Goal: Task Accomplishment & Management: Manage account settings

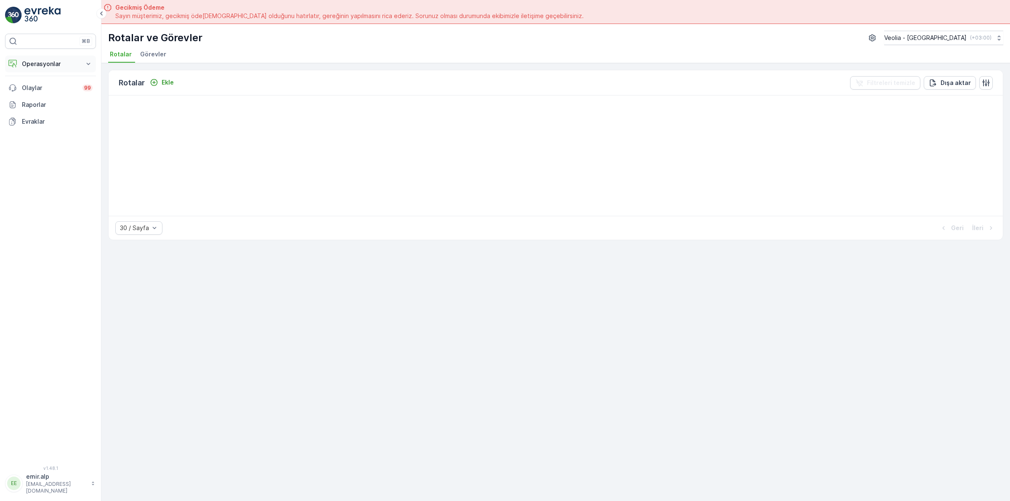
click at [62, 67] on p "Operasyonlar" at bounding box center [50, 64] width 57 height 8
click at [75, 104] on link "Rotalar & Görevler" at bounding box center [57, 102] width 78 height 12
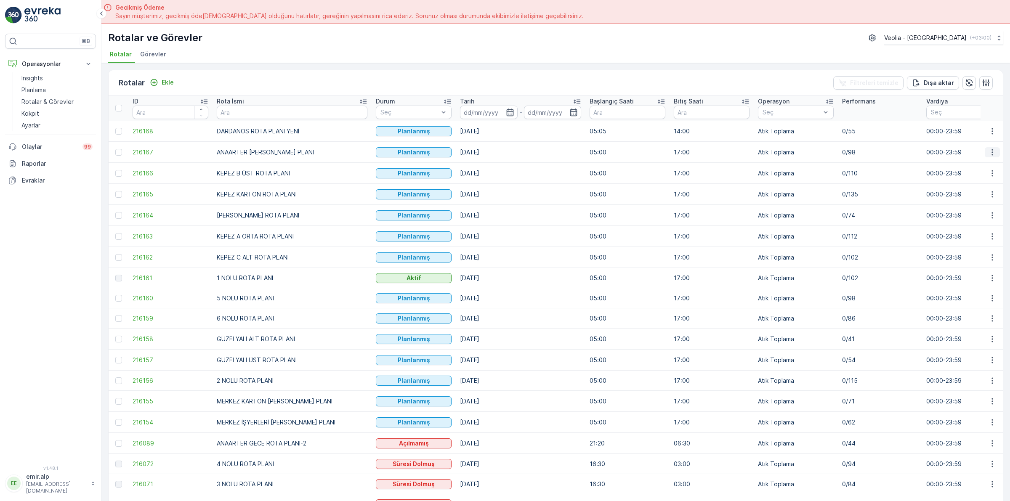
click at [984, 152] on button "button" at bounding box center [991, 152] width 15 height 10
click at [973, 198] on span "Atanan Kişiyi Değiştir" at bounding box center [968, 200] width 59 height 8
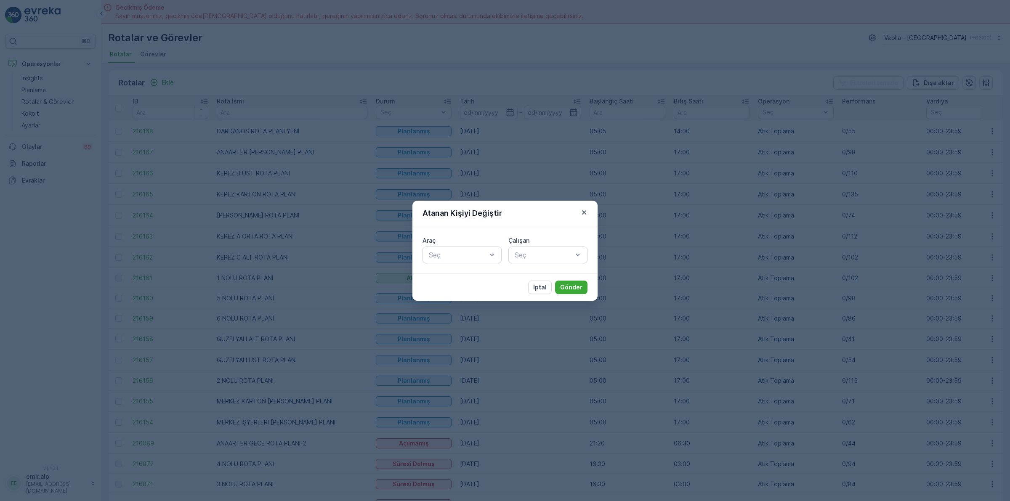
click at [430, 257] on div at bounding box center [458, 255] width 60 height 8
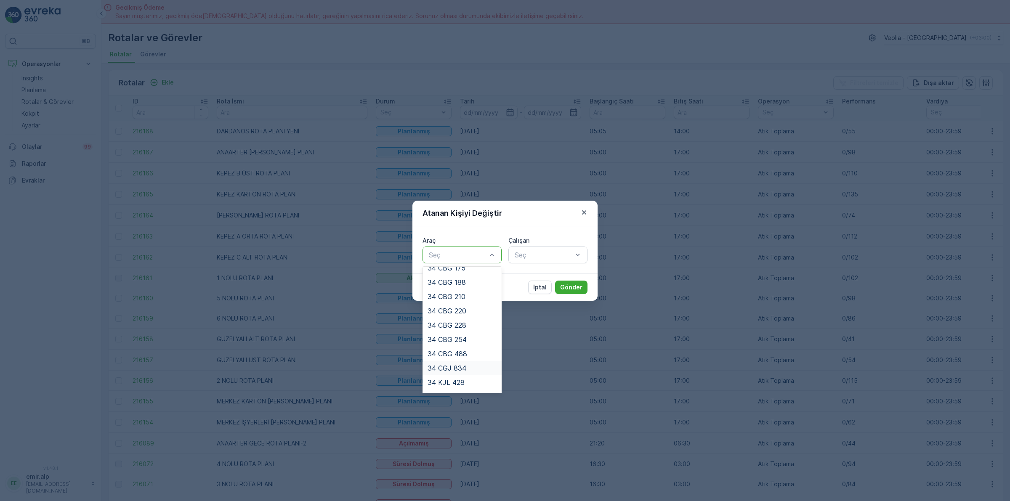
scroll to position [191, 0]
click at [479, 382] on div "34 NJA 886" at bounding box center [461, 385] width 69 height 8
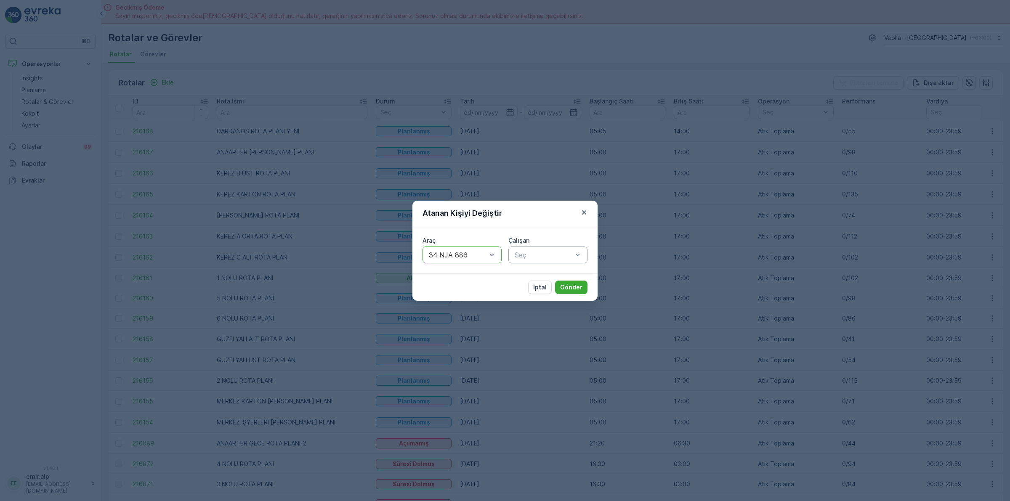
click at [520, 256] on div at bounding box center [544, 255] width 60 height 8
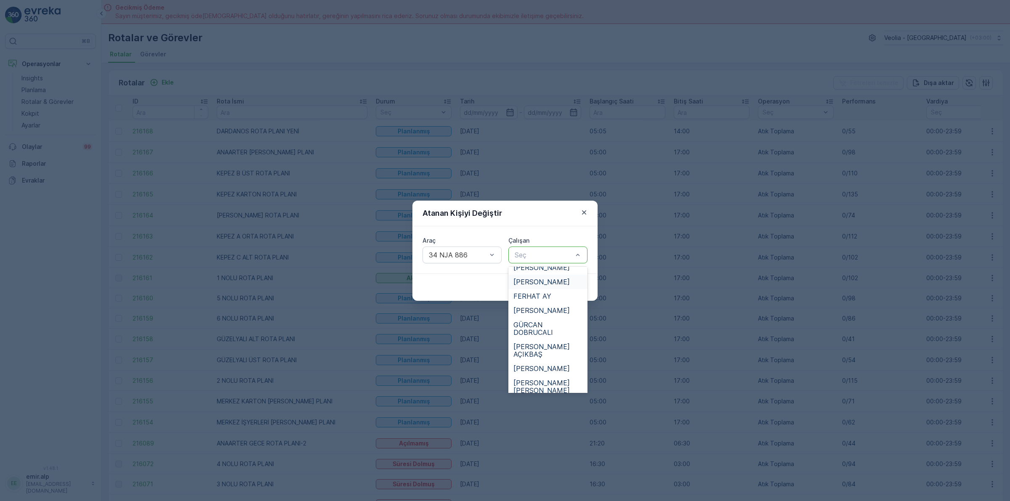
scroll to position [158, 0]
click at [552, 373] on span "[PERSON_NAME] [PERSON_NAME]" at bounding box center [547, 380] width 69 height 15
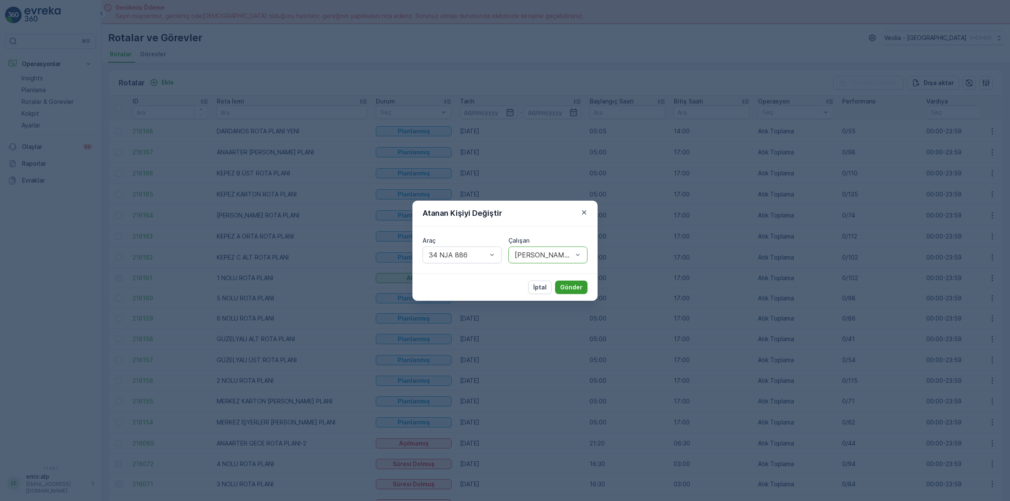
click at [575, 284] on p "Gönder" at bounding box center [571, 287] width 22 height 8
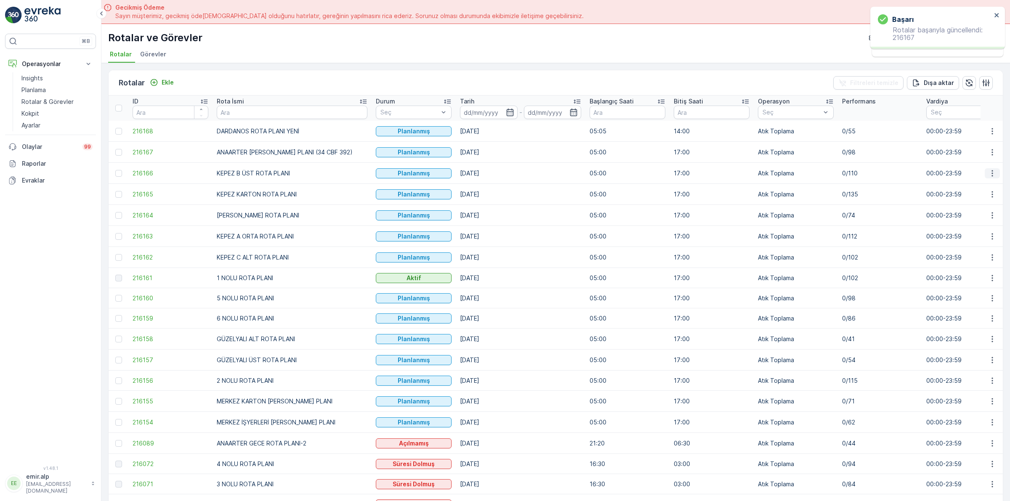
click at [990, 170] on icon "button" at bounding box center [992, 173] width 8 height 8
click at [987, 222] on span "Atanan Kişiyi Değiştir" at bounding box center [968, 221] width 59 height 8
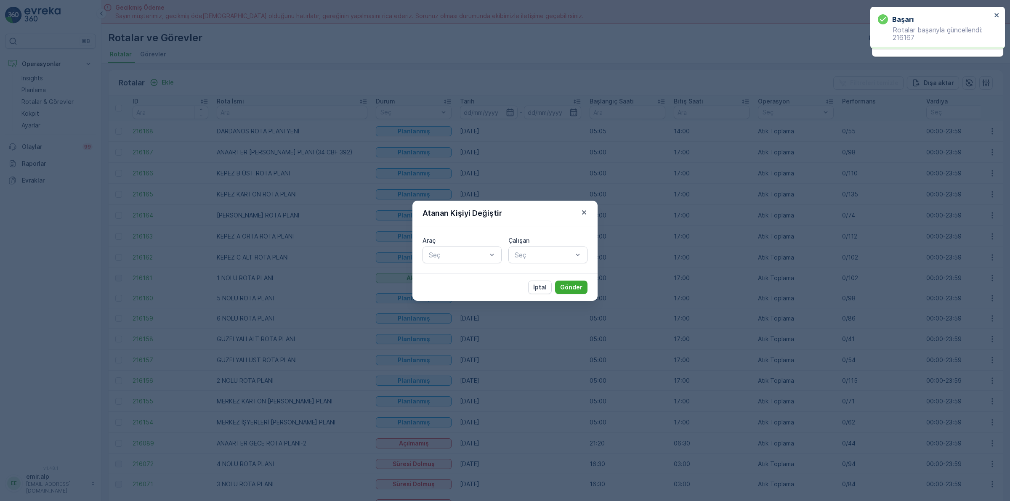
click at [456, 245] on div "Araç Seç" at bounding box center [461, 249] width 79 height 27
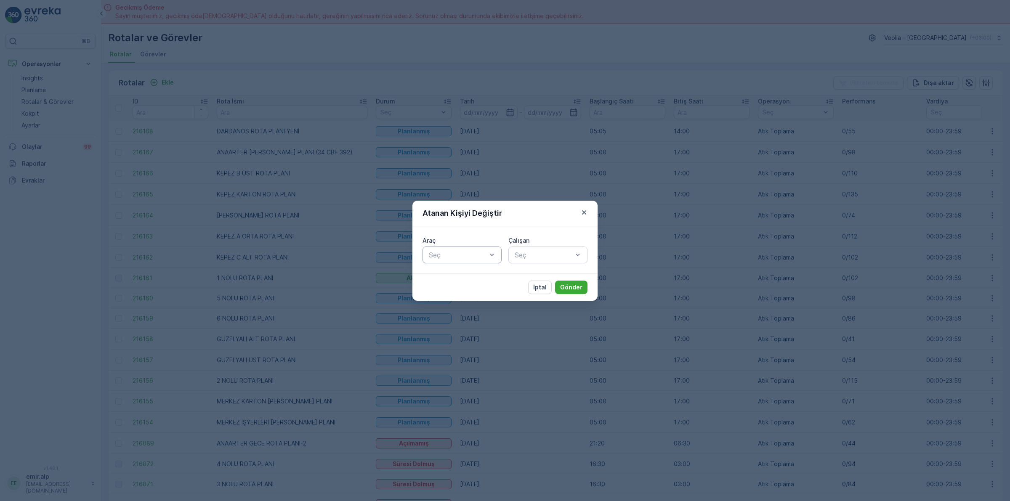
click at [458, 251] on div at bounding box center [458, 255] width 60 height 8
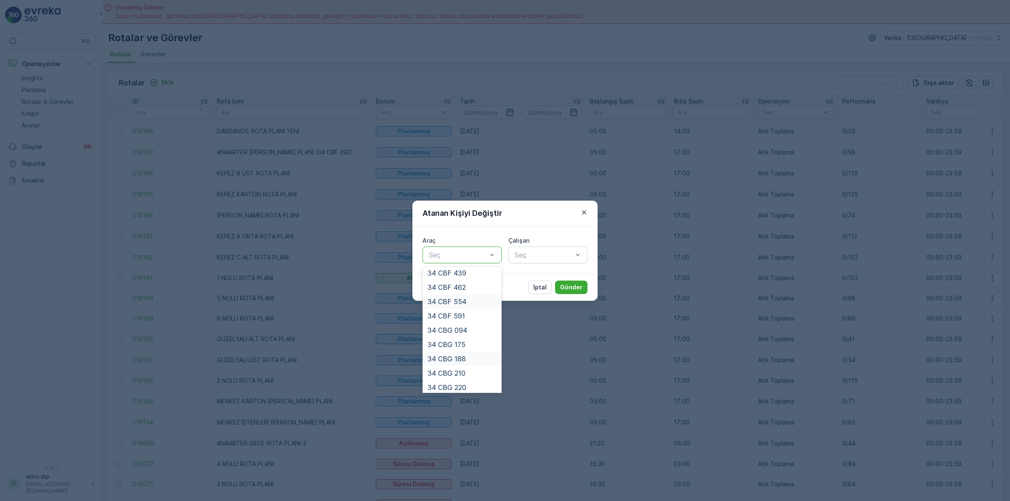
scroll to position [0, 0]
drag, startPoint x: 468, startPoint y: 312, endPoint x: 524, endPoint y: 280, distance: 64.3
click at [471, 312] on div "34 CBF 439" at bounding box center [461, 318] width 79 height 14
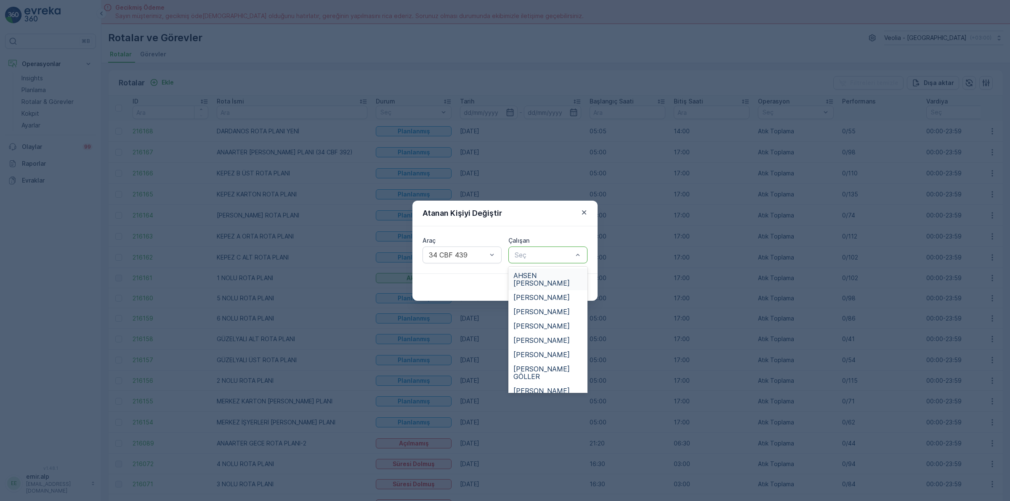
click at [561, 257] on div at bounding box center [544, 255] width 60 height 8
click at [543, 339] on span "FERHAT AY" at bounding box center [532, 343] width 38 height 8
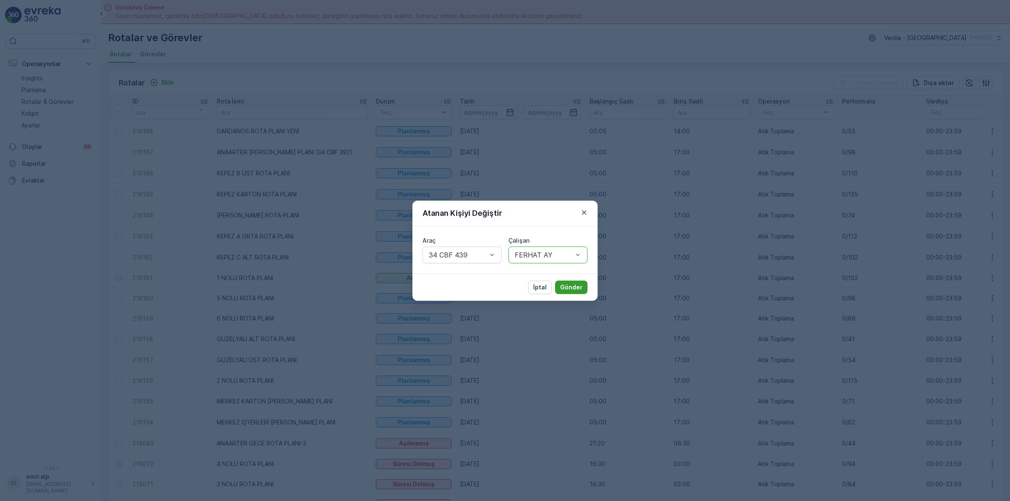
click at [564, 287] on p "Gönder" at bounding box center [571, 287] width 22 height 8
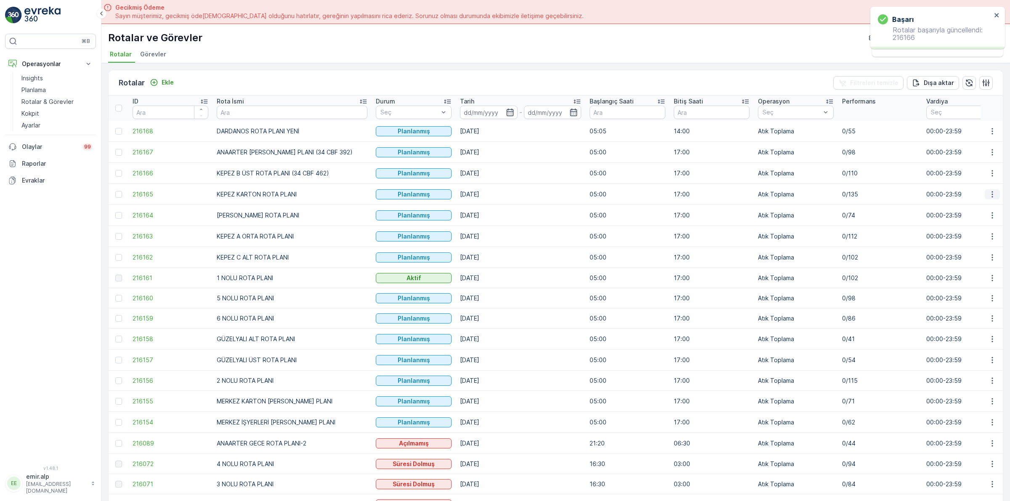
click at [984, 192] on button "button" at bounding box center [991, 194] width 15 height 10
click at [973, 239] on span "Atanan Kişiyi Değiştir" at bounding box center [968, 242] width 59 height 8
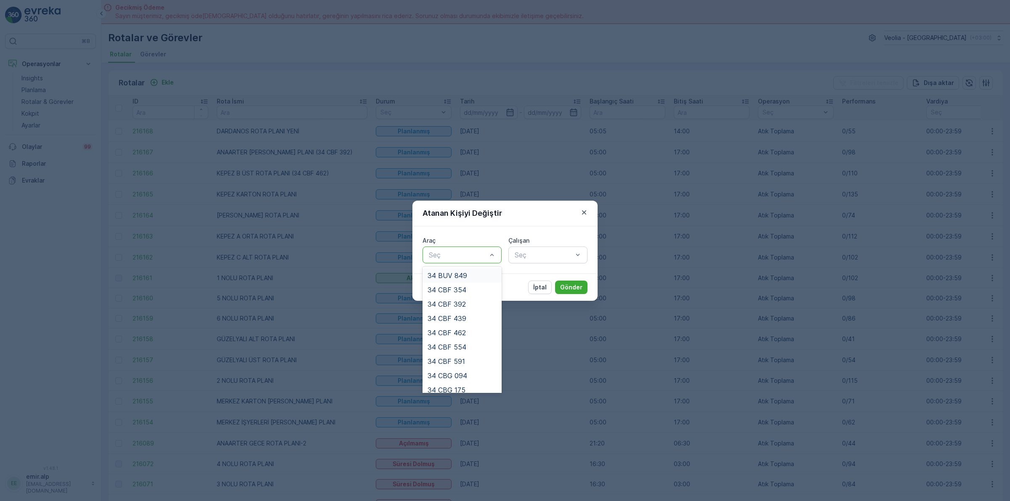
click at [434, 253] on div at bounding box center [458, 255] width 60 height 8
click at [466, 330] on span "34 CBG 220" at bounding box center [446, 328] width 39 height 8
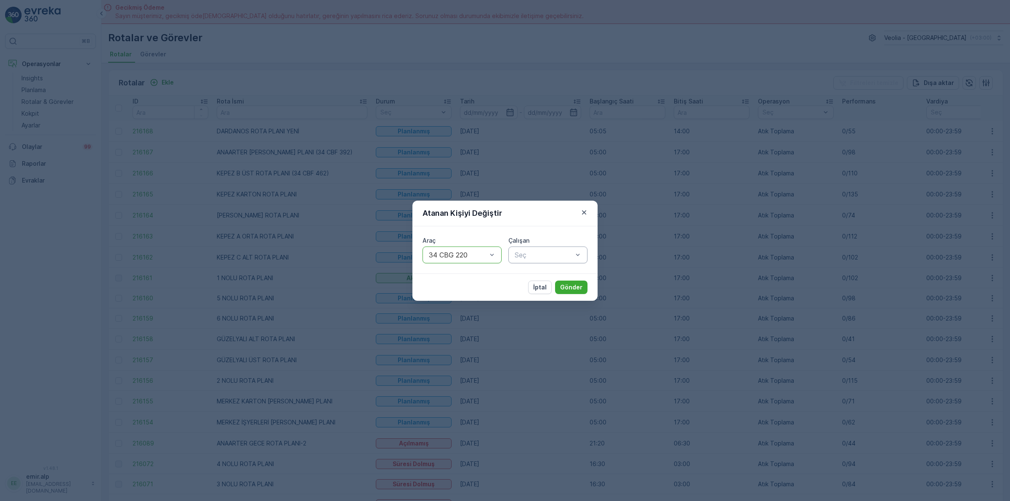
click at [531, 252] on div at bounding box center [544, 255] width 60 height 8
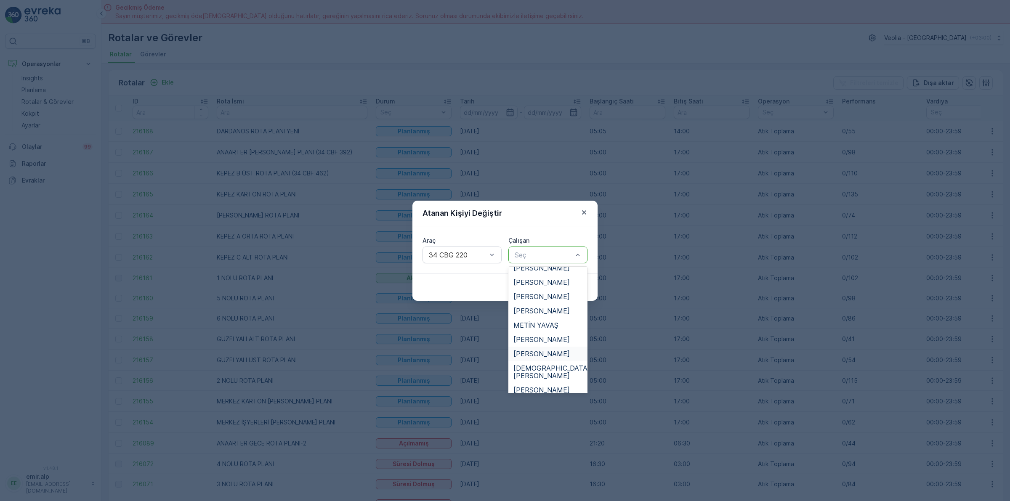
scroll to position [368, 0]
click at [541, 364] on span "[PERSON_NAME]" at bounding box center [541, 368] width 56 height 8
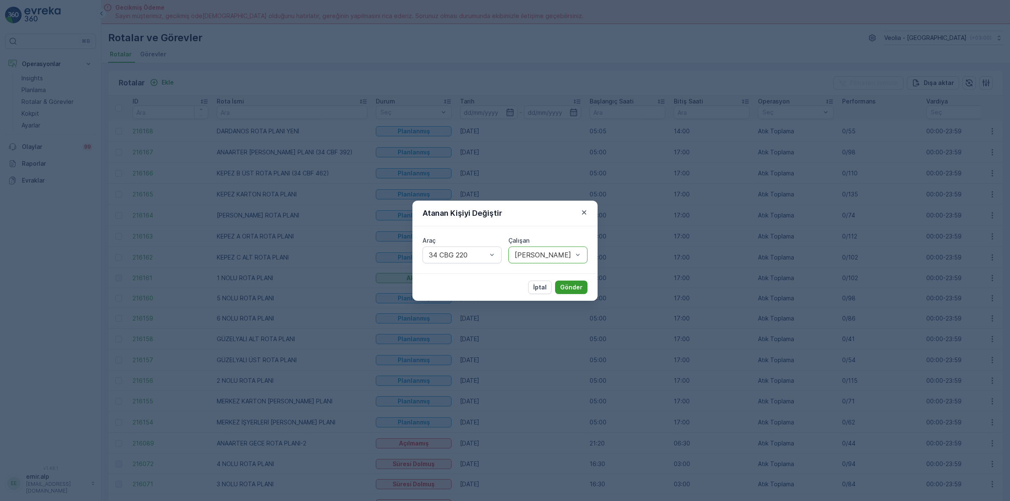
click at [575, 284] on p "Gönder" at bounding box center [571, 287] width 22 height 8
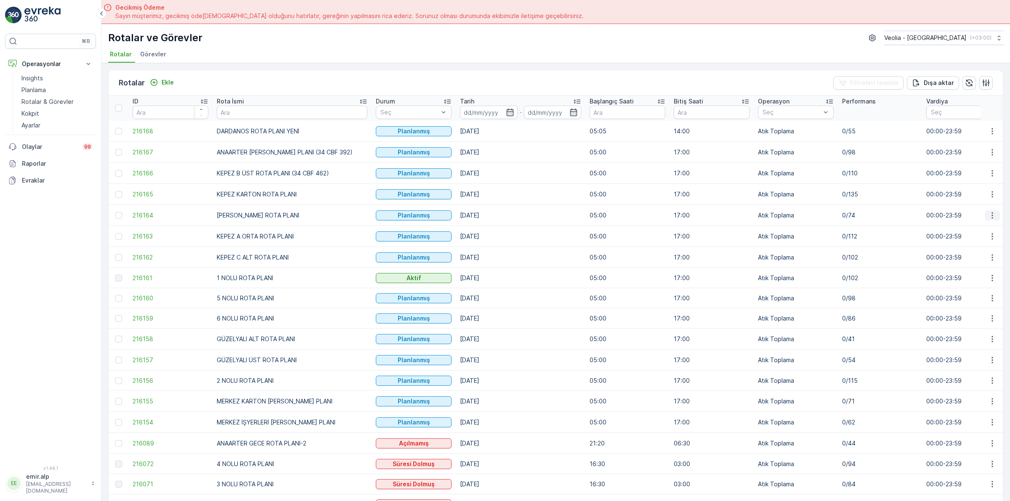
click at [996, 220] on button "button" at bounding box center [991, 215] width 15 height 10
click at [981, 260] on span "Atanan Kişiyi Değiştir" at bounding box center [968, 263] width 59 height 8
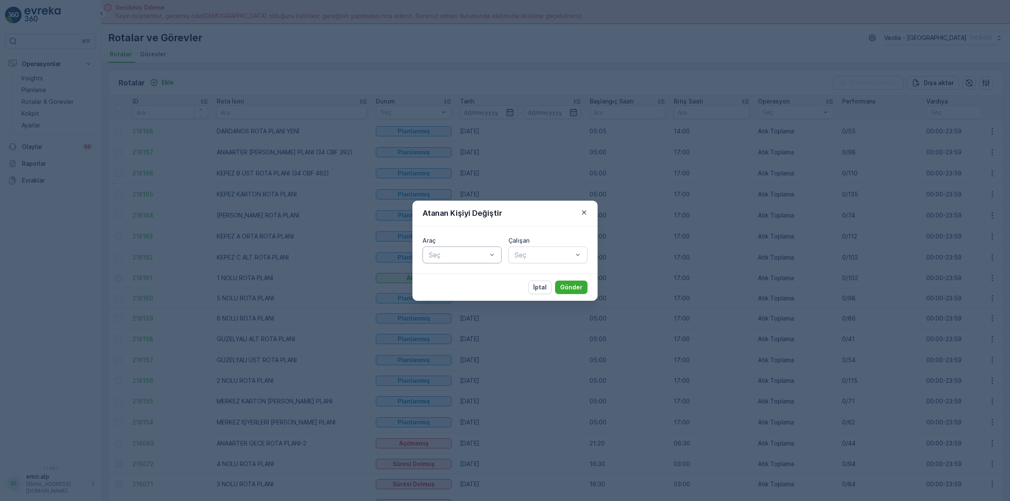
click at [474, 257] on div at bounding box center [458, 255] width 60 height 8
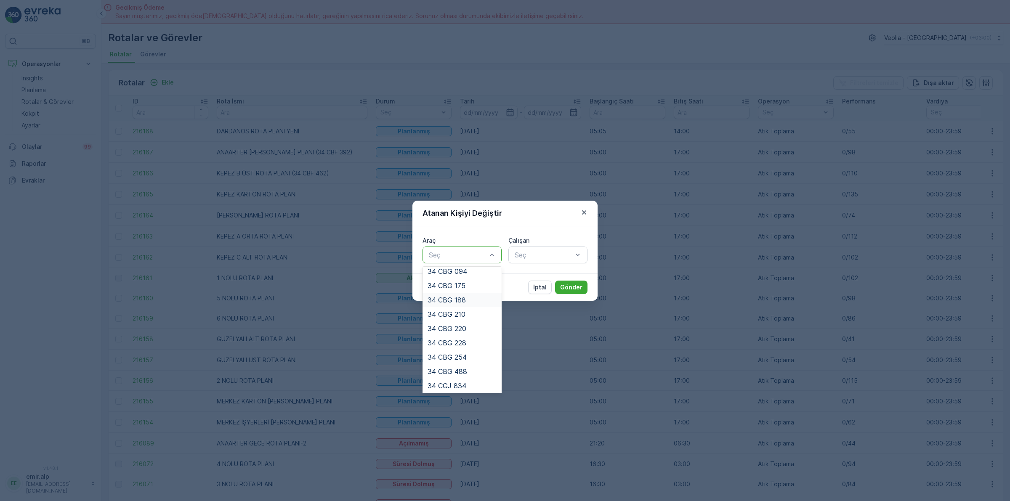
scroll to position [105, 0]
click at [469, 341] on div "34 CBG 228" at bounding box center [461, 342] width 69 height 8
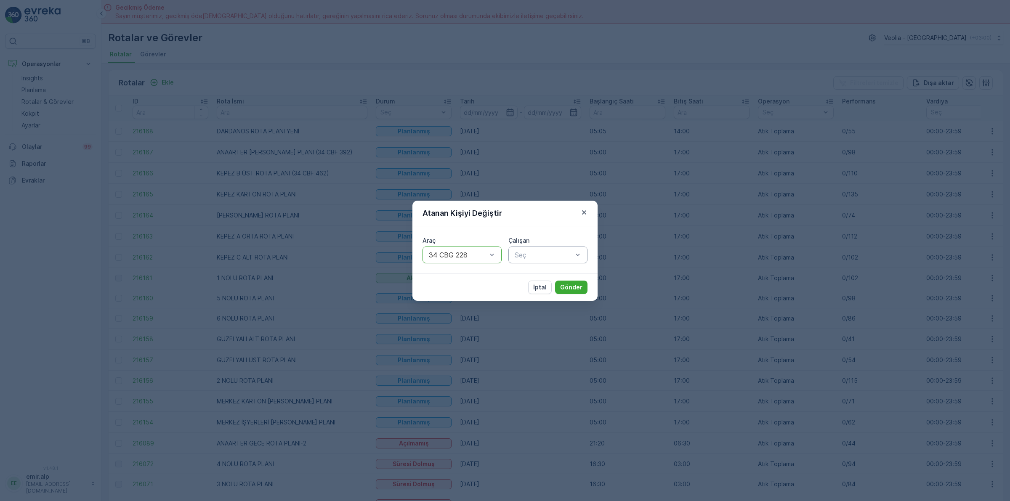
click at [541, 262] on div "Seç" at bounding box center [547, 255] width 79 height 17
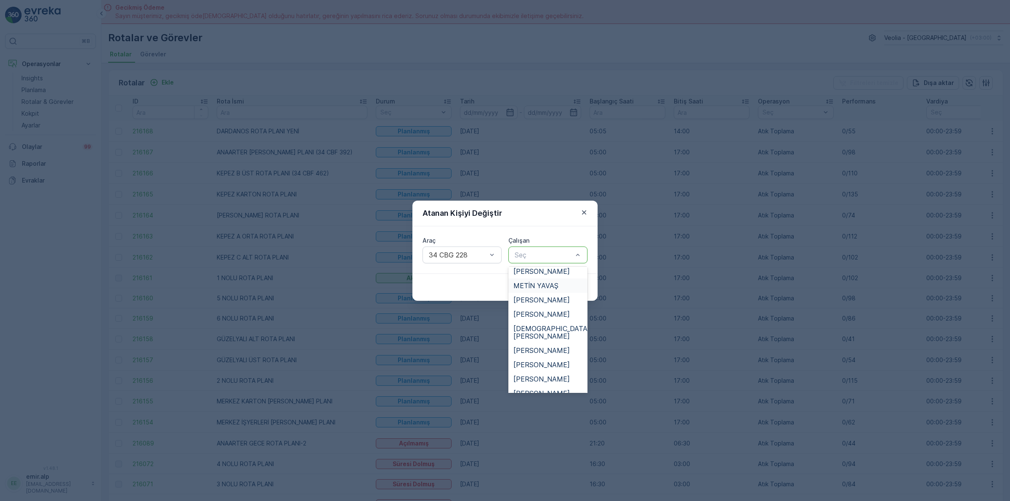
scroll to position [421, 0]
click at [551, 365] on div "[PERSON_NAME]" at bounding box center [547, 372] width 79 height 14
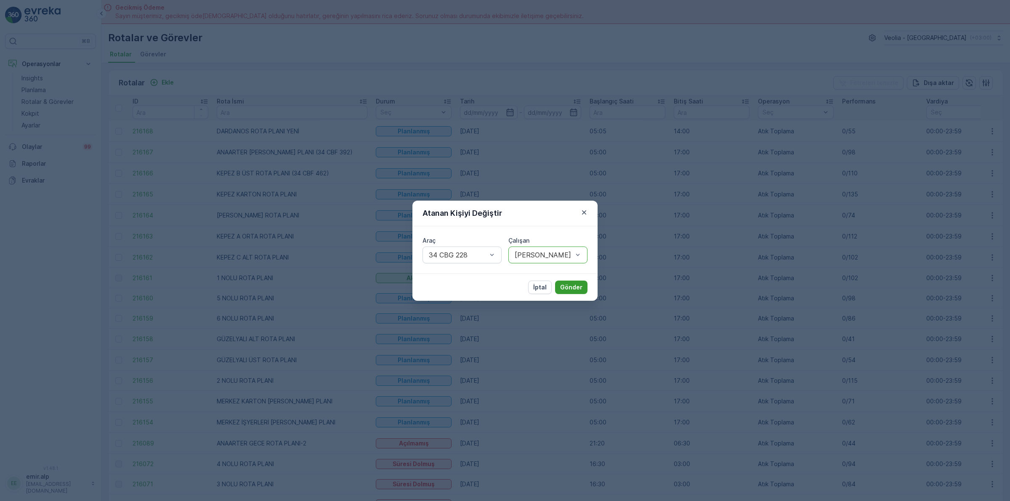
click at [566, 283] on p "Gönder" at bounding box center [571, 287] width 22 height 8
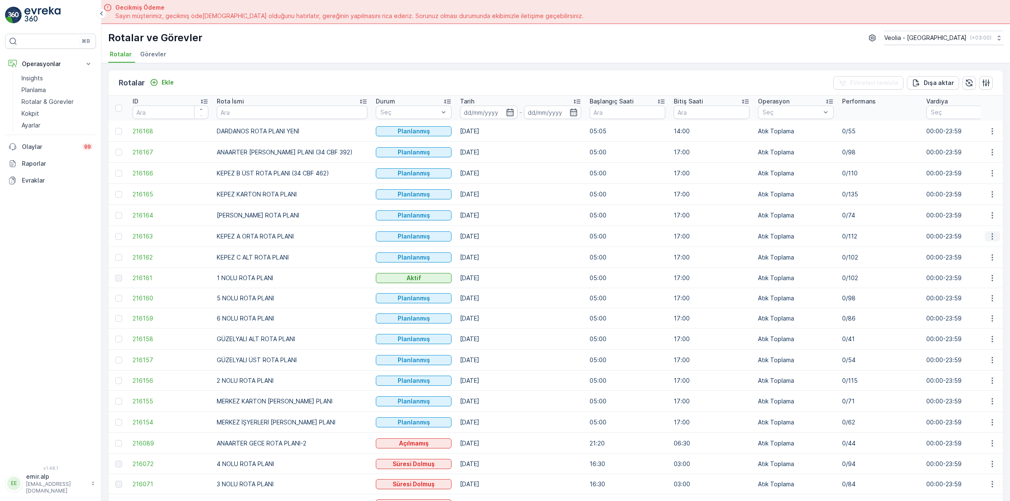
click at [996, 241] on button "button" at bounding box center [991, 236] width 15 height 10
click at [968, 286] on span "Atanan Kişiyi Değiştir" at bounding box center [968, 285] width 59 height 8
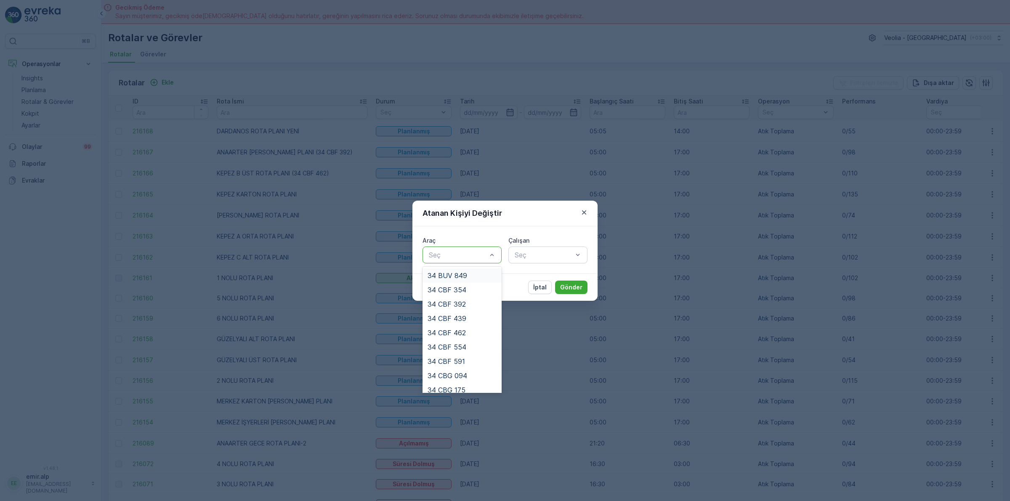
click at [447, 256] on div at bounding box center [458, 255] width 60 height 8
drag, startPoint x: 466, startPoint y: 284, endPoint x: 527, endPoint y: 256, distance: 66.8
click at [467, 284] on div "34 CBG 228" at bounding box center [461, 289] width 79 height 14
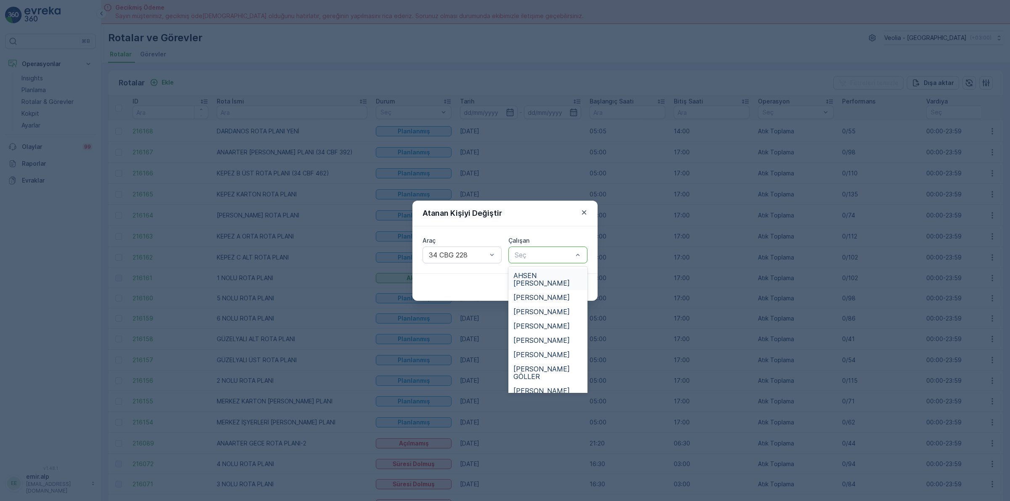
click at [531, 254] on div at bounding box center [544, 255] width 60 height 8
click at [535, 322] on span "[PERSON_NAME]" at bounding box center [541, 326] width 56 height 8
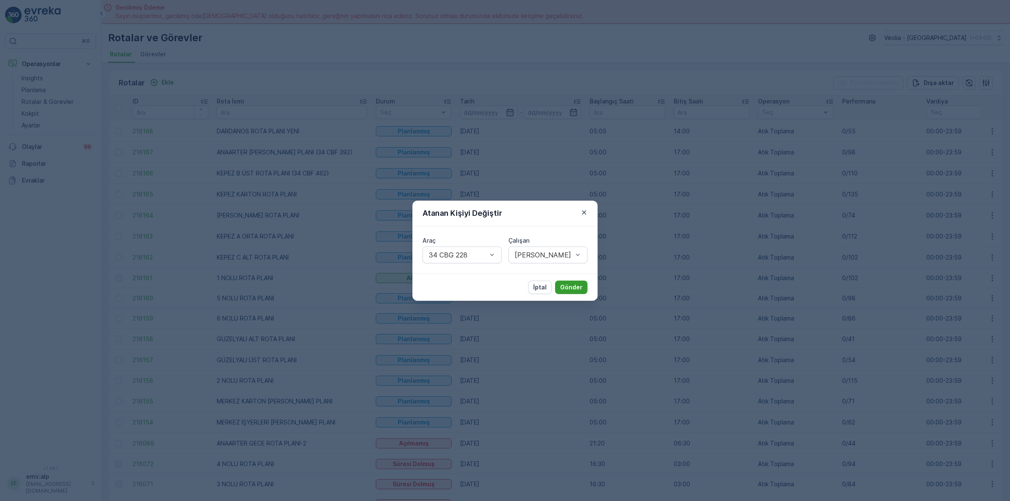
click at [573, 286] on p "Gönder" at bounding box center [571, 287] width 22 height 8
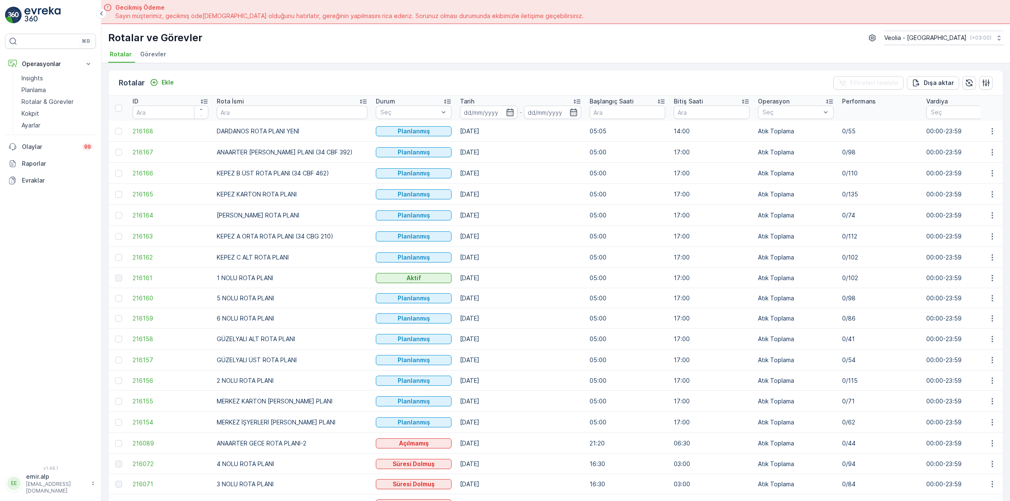
click at [976, 255] on td "00:00-23:59" at bounding box center [964, 257] width 84 height 21
click at [984, 258] on button "button" at bounding box center [991, 257] width 15 height 10
click at [970, 303] on span "Atanan Kişiyi Değiştir" at bounding box center [968, 306] width 59 height 8
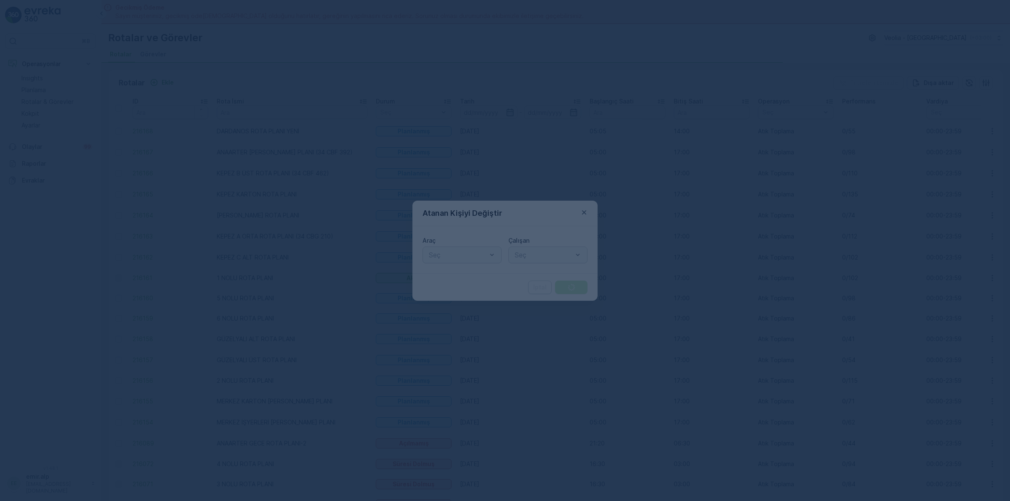
click at [482, 238] on div "Araç" at bounding box center [461, 240] width 79 height 8
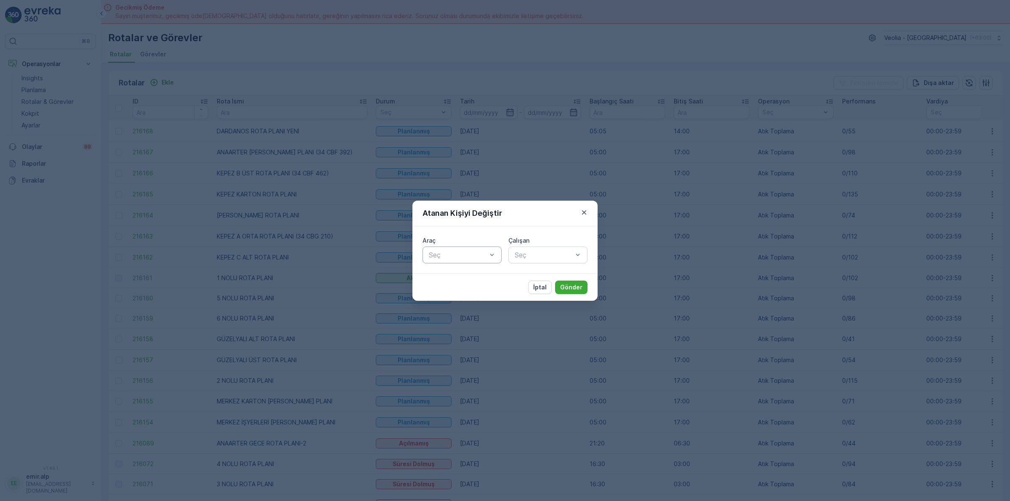
drag, startPoint x: 478, startPoint y: 243, endPoint x: 468, endPoint y: 256, distance: 15.9
click at [477, 244] on div "Araç" at bounding box center [461, 240] width 79 height 8
click at [468, 256] on div at bounding box center [458, 255] width 60 height 8
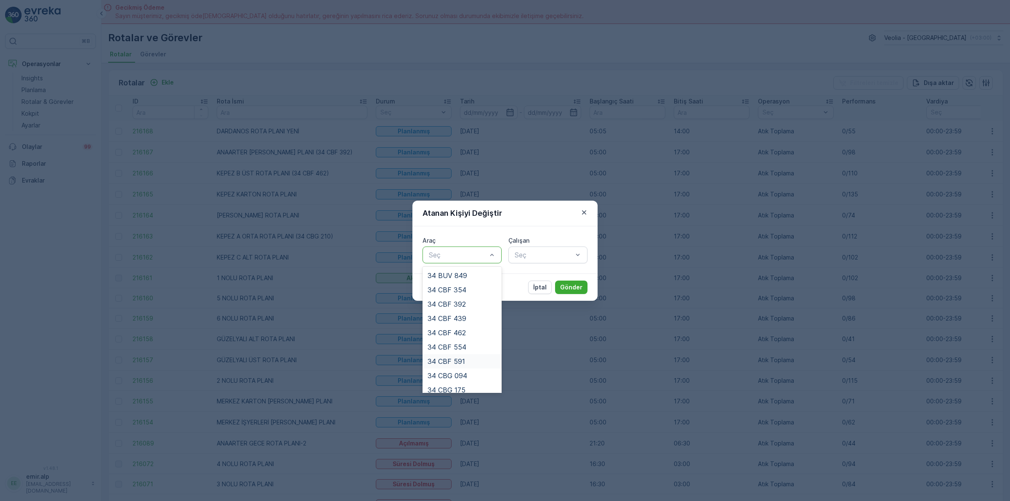
click at [463, 356] on div "34 CBF 591" at bounding box center [461, 361] width 79 height 14
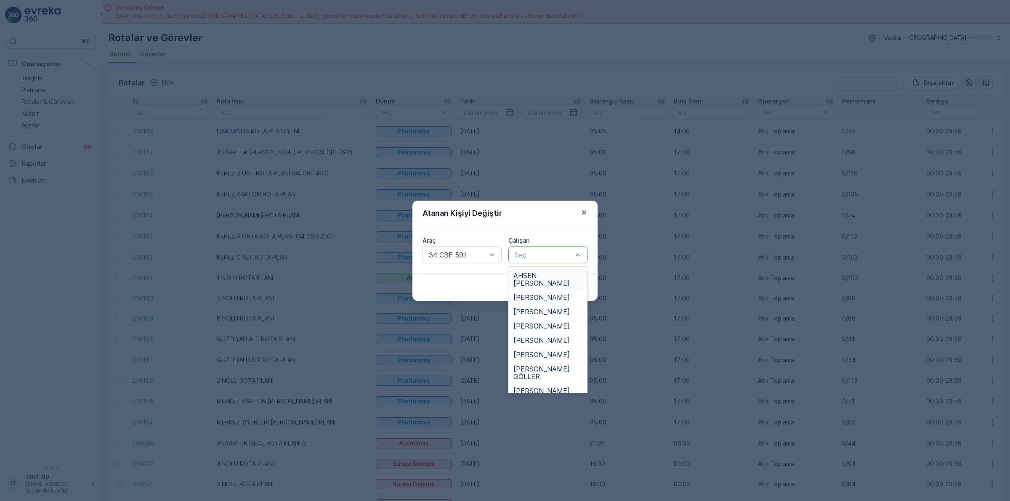
click at [560, 252] on div at bounding box center [544, 255] width 60 height 8
click at [545, 392] on div "[PERSON_NAME]" at bounding box center [547, 399] width 79 height 14
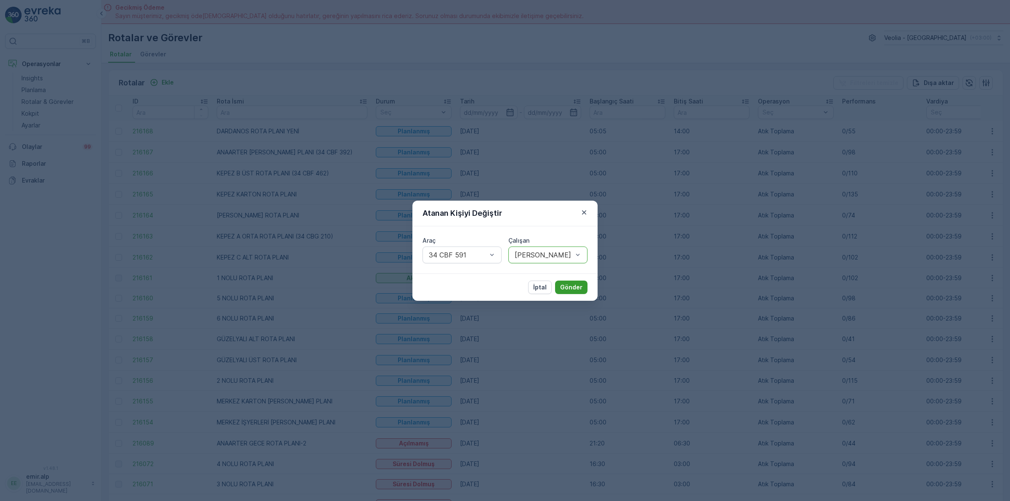
click at [569, 286] on p "Gönder" at bounding box center [571, 287] width 22 height 8
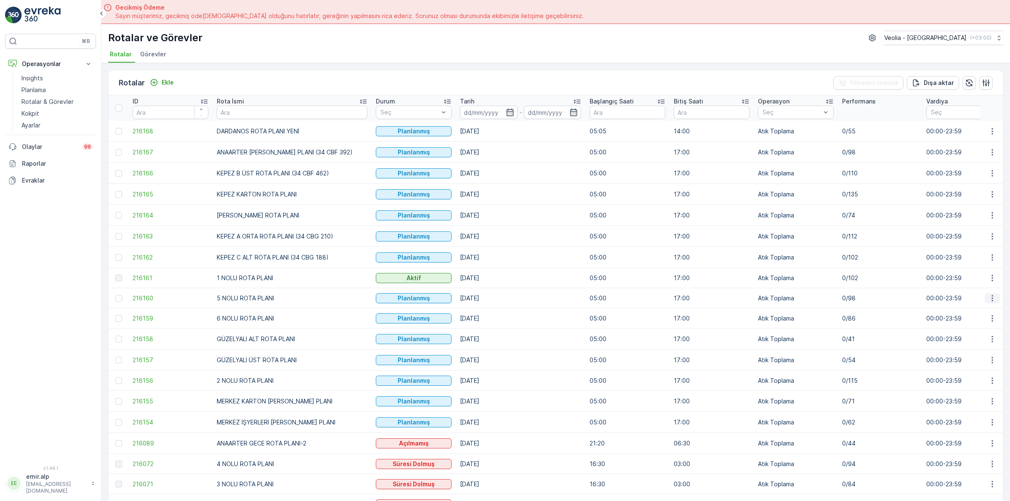
click at [988, 302] on icon "button" at bounding box center [992, 298] width 8 height 8
click at [983, 346] on span "Atanan Kişiyi Değiştir" at bounding box center [968, 346] width 59 height 8
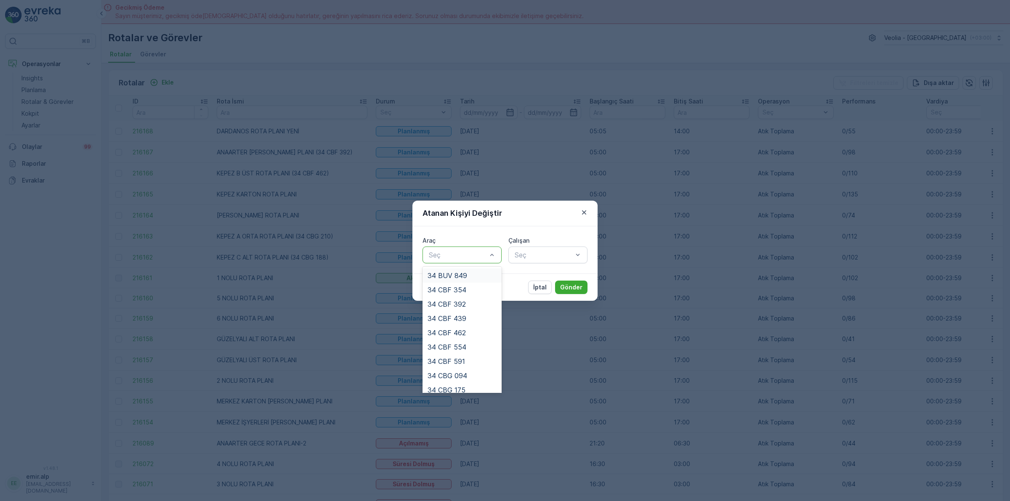
click at [449, 253] on div at bounding box center [458, 255] width 60 height 8
drag, startPoint x: 472, startPoint y: 383, endPoint x: 479, endPoint y: 360, distance: 23.6
click at [472, 383] on div "34 NGP 374" at bounding box center [461, 390] width 79 height 14
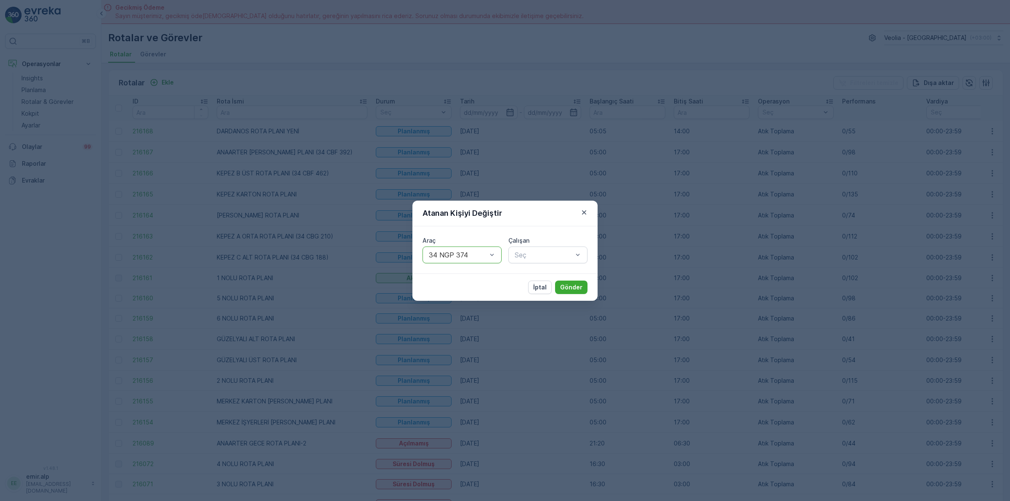
click at [535, 242] on div "Çalışan" at bounding box center [547, 240] width 79 height 8
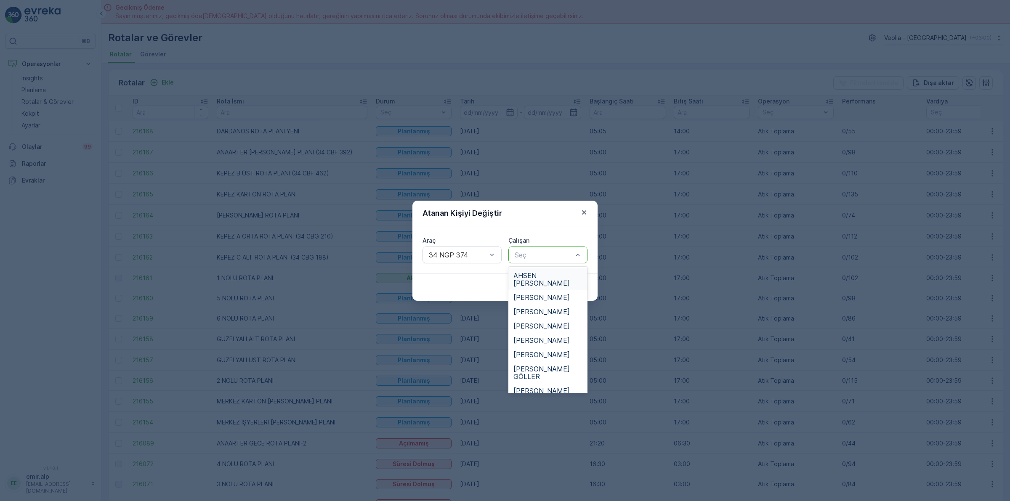
click at [536, 254] on div at bounding box center [544, 255] width 60 height 8
click at [539, 398] on div "[PERSON_NAME]" at bounding box center [547, 405] width 79 height 14
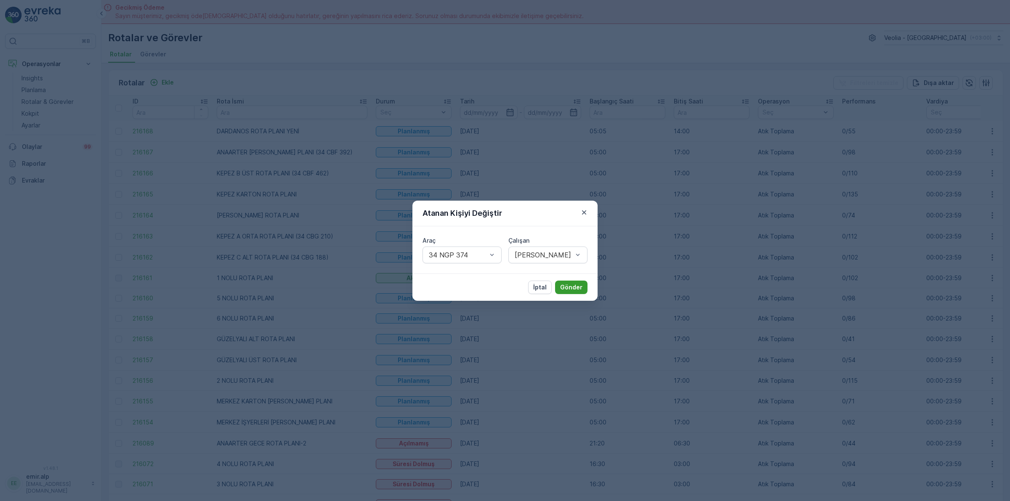
click at [565, 287] on p "Gönder" at bounding box center [571, 287] width 22 height 8
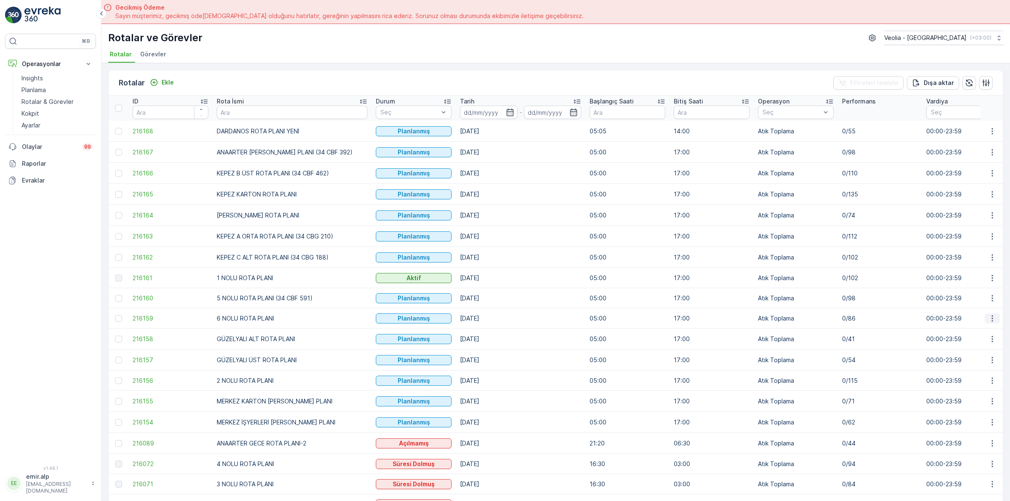
click at [991, 318] on icon "button" at bounding box center [992, 318] width 8 height 8
click at [989, 371] on div "Atanan Kişiyi Değiştir" at bounding box center [973, 367] width 74 height 12
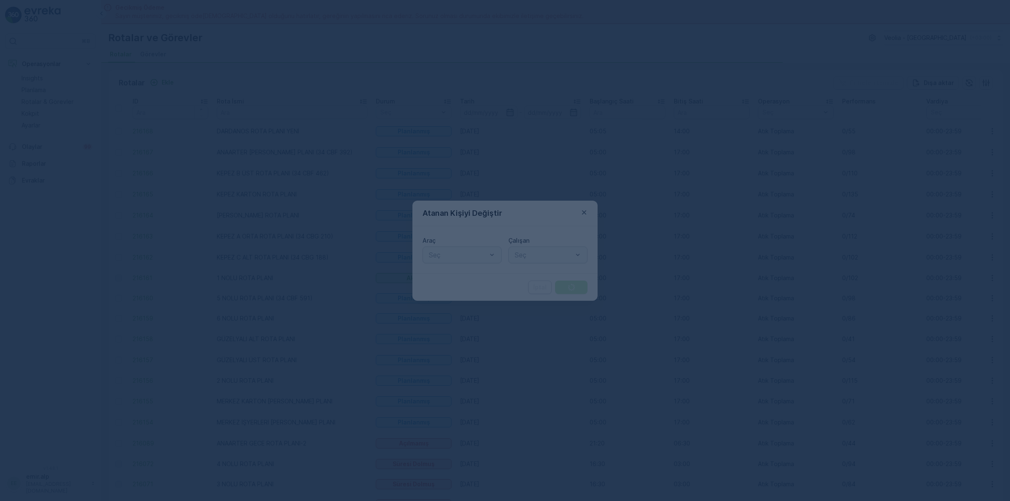
click at [986, 367] on div at bounding box center [505, 250] width 1010 height 501
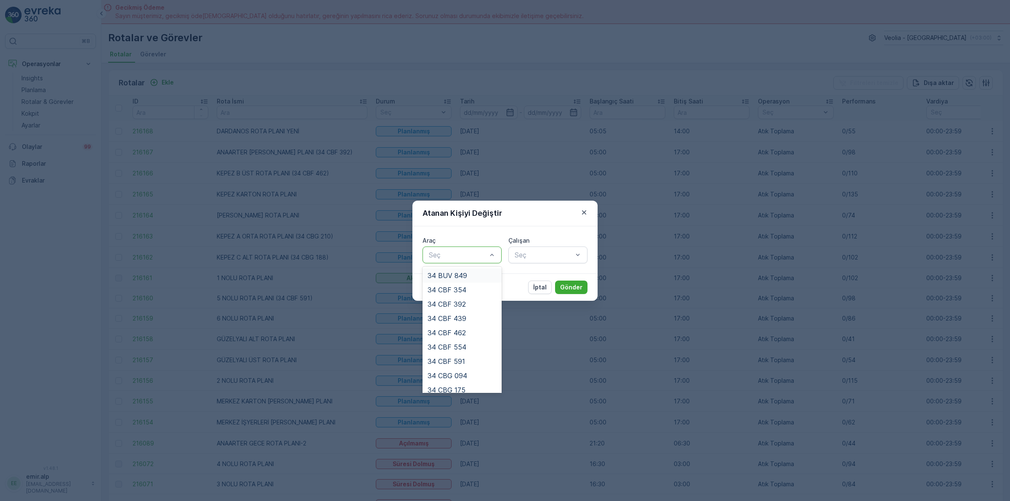
click at [458, 253] on div at bounding box center [458, 255] width 60 height 8
click at [461, 369] on span "34 NGP 403" at bounding box center [447, 370] width 40 height 8
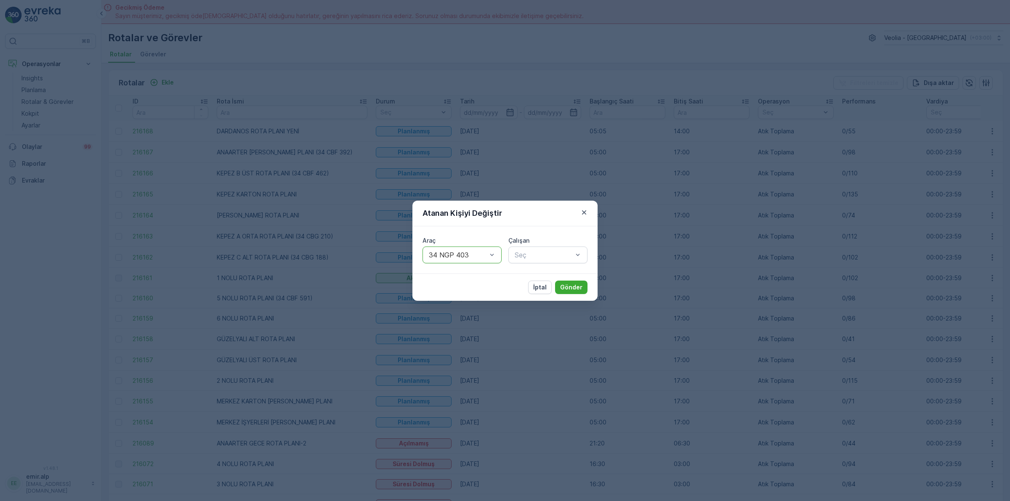
click at [546, 263] on div "Araç option 34 NGP 403, selected. 34 NGP 403 Çalışan Seç" at bounding box center [504, 249] width 185 height 47
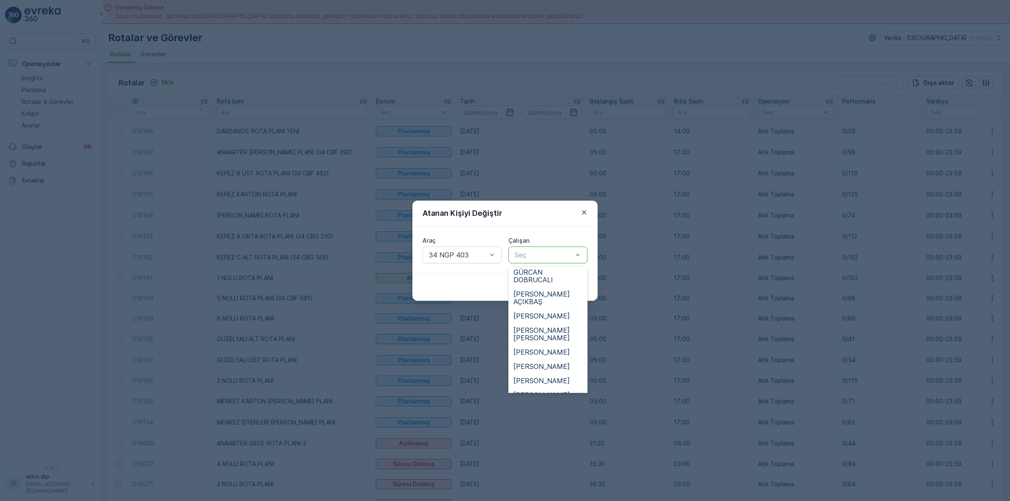
scroll to position [210, 0]
click at [531, 285] on div "[PERSON_NAME] AÇIKBAŞ" at bounding box center [547, 292] width 79 height 22
click at [542, 257] on div at bounding box center [544, 255] width 60 height 8
click at [543, 359] on span "[PERSON_NAME]" at bounding box center [541, 363] width 56 height 8
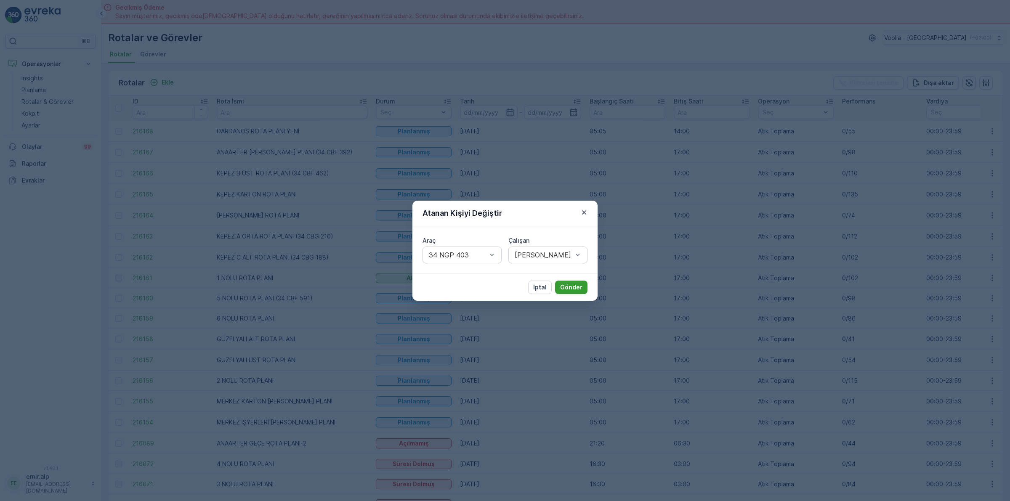
click at [568, 281] on button "Gönder" at bounding box center [571, 287] width 32 height 13
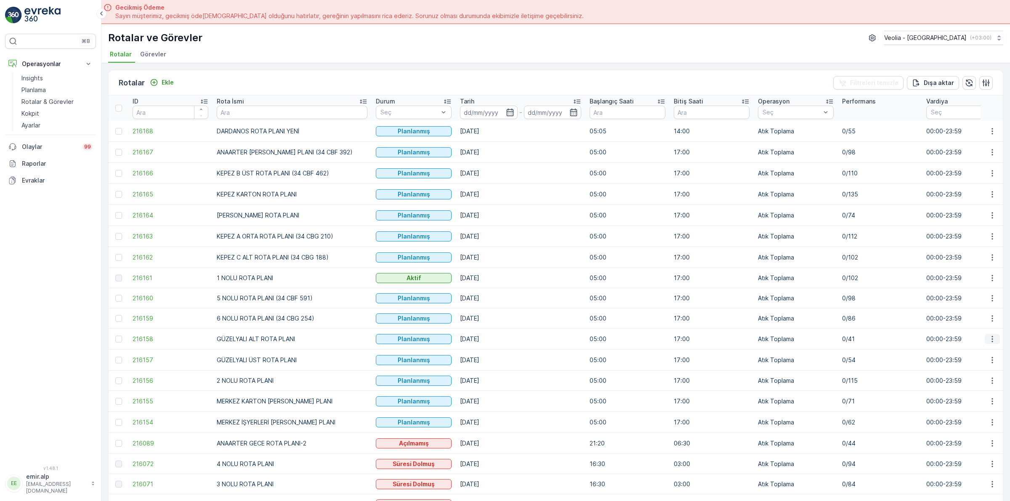
click at [991, 342] on icon "button" at bounding box center [992, 339] width 8 height 8
click at [983, 386] on span "Atanan Kişiyi Değiştir" at bounding box center [968, 387] width 59 height 8
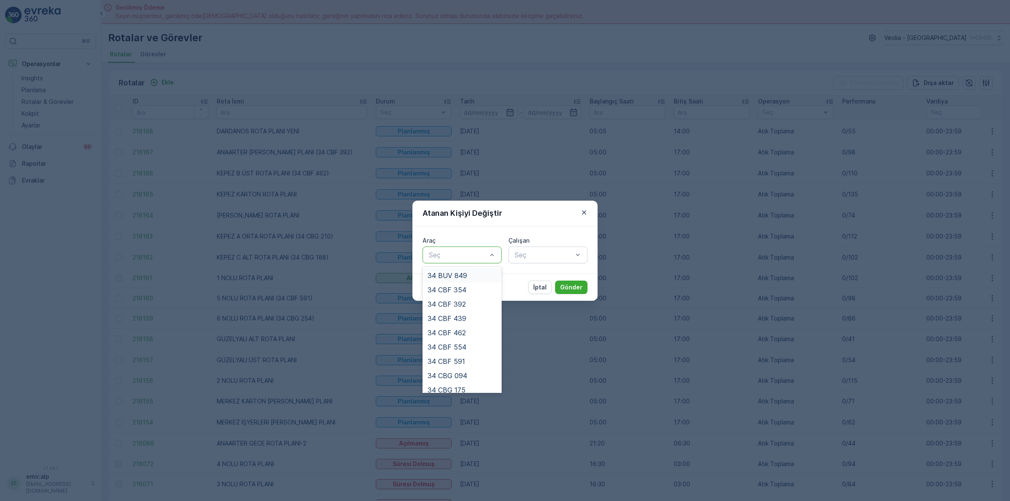
click at [445, 254] on div at bounding box center [458, 255] width 60 height 8
click at [455, 287] on span "34 CBG 175" at bounding box center [446, 285] width 38 height 8
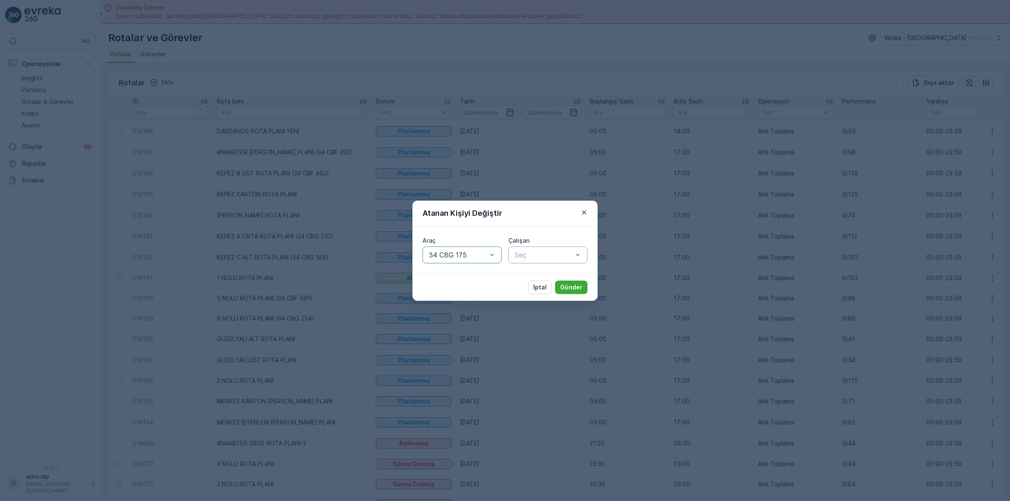
click at [530, 253] on div at bounding box center [544, 255] width 60 height 8
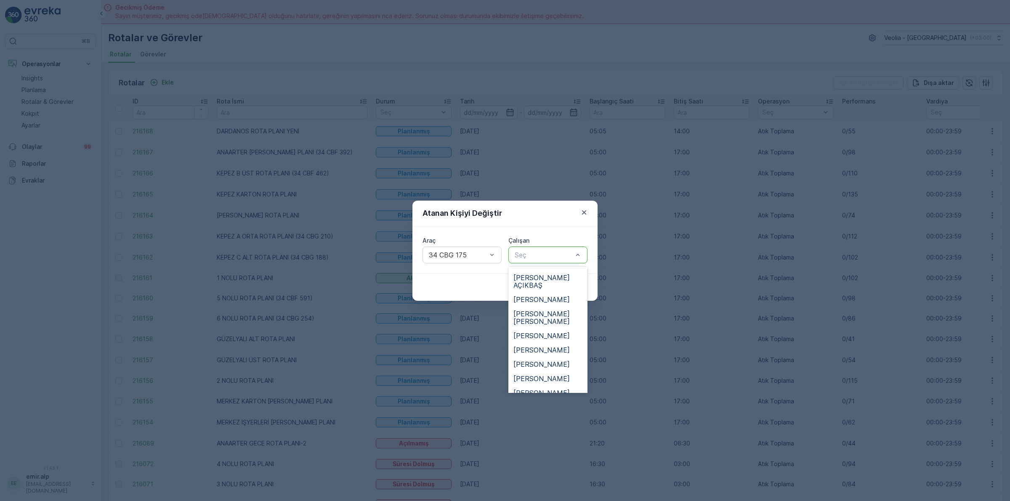
scroll to position [263, 0]
click at [546, 333] on span "[PERSON_NAME]" at bounding box center [541, 337] width 56 height 8
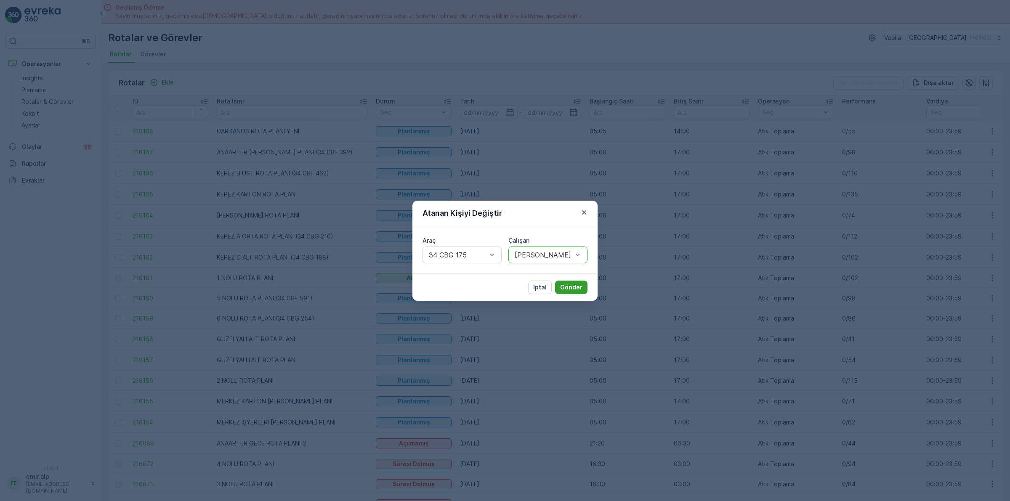
click at [570, 285] on p "Gönder" at bounding box center [571, 287] width 22 height 8
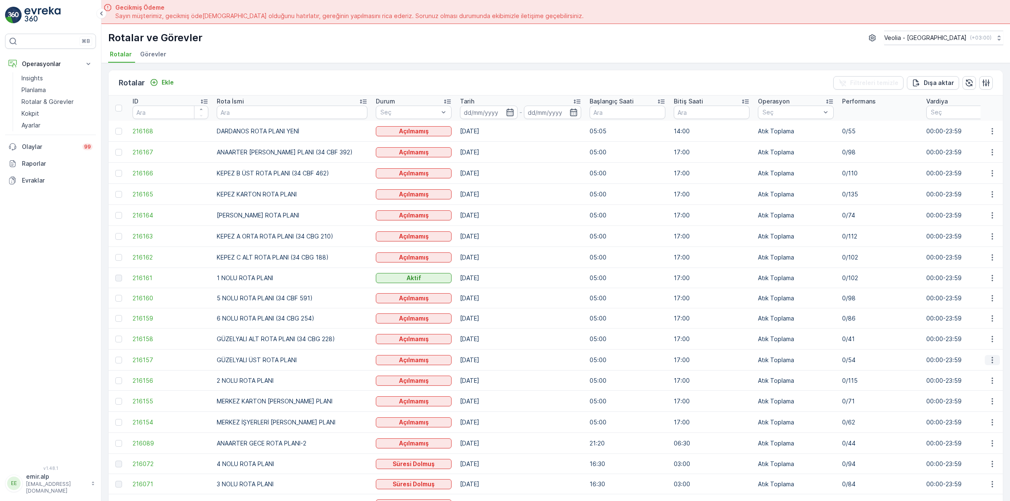
click at [992, 358] on icon "button" at bounding box center [992, 360] width 8 height 8
click at [981, 416] on div "Menu" at bounding box center [972, 416] width 70 height 0
click at [976, 410] on span "Atanan Kişiyi Değiştir" at bounding box center [968, 408] width 59 height 8
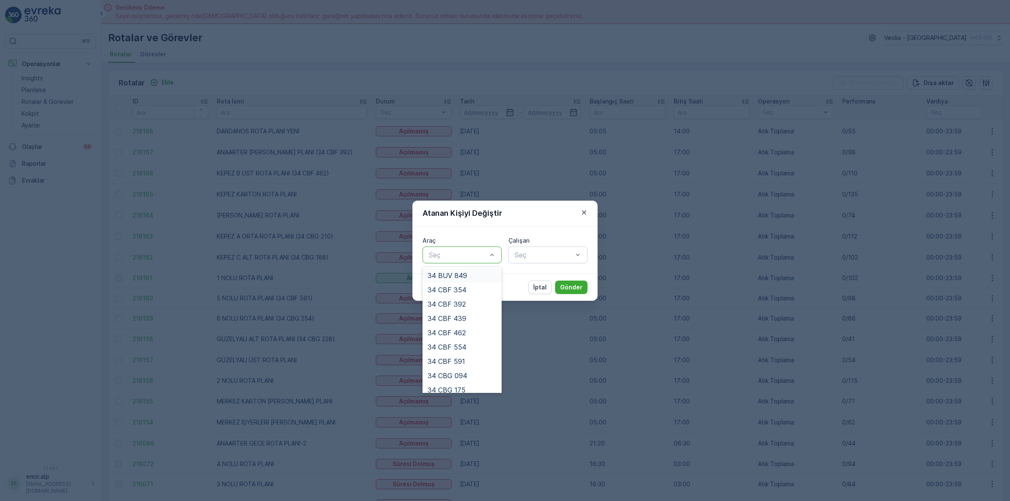
click at [464, 261] on div "Seç" at bounding box center [461, 255] width 79 height 17
click at [465, 288] on span "34 CBG 175" at bounding box center [446, 285] width 38 height 8
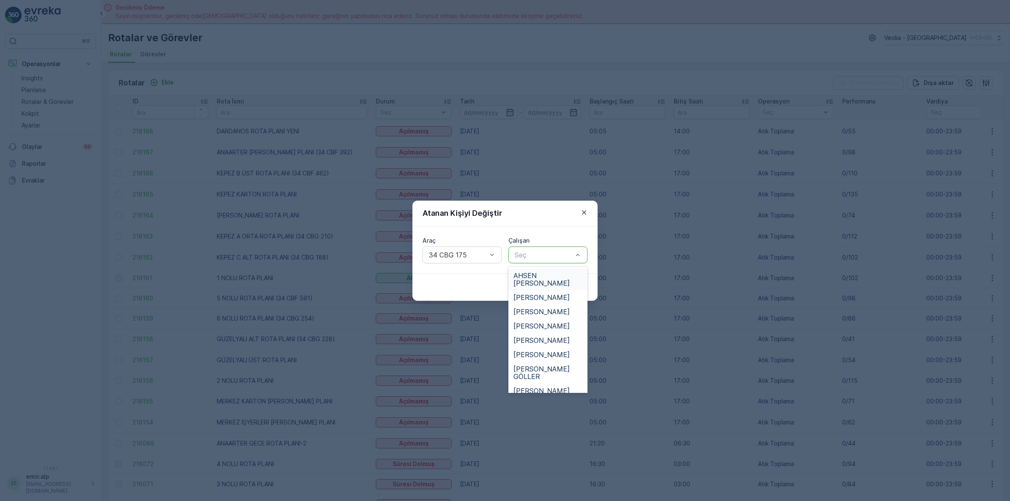
click at [528, 257] on div at bounding box center [544, 255] width 60 height 8
click at [553, 315] on div "[PERSON_NAME]" at bounding box center [547, 322] width 79 height 14
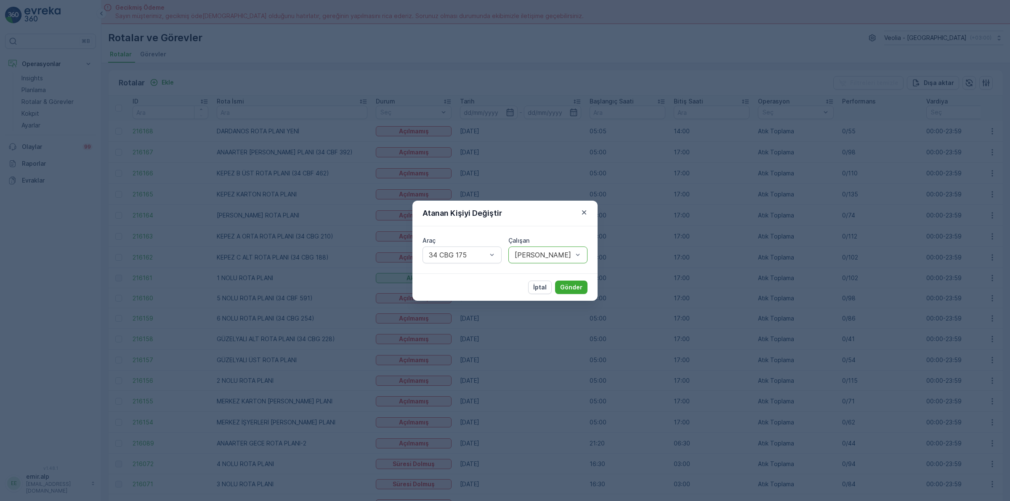
click at [551, 254] on div at bounding box center [544, 255] width 60 height 8
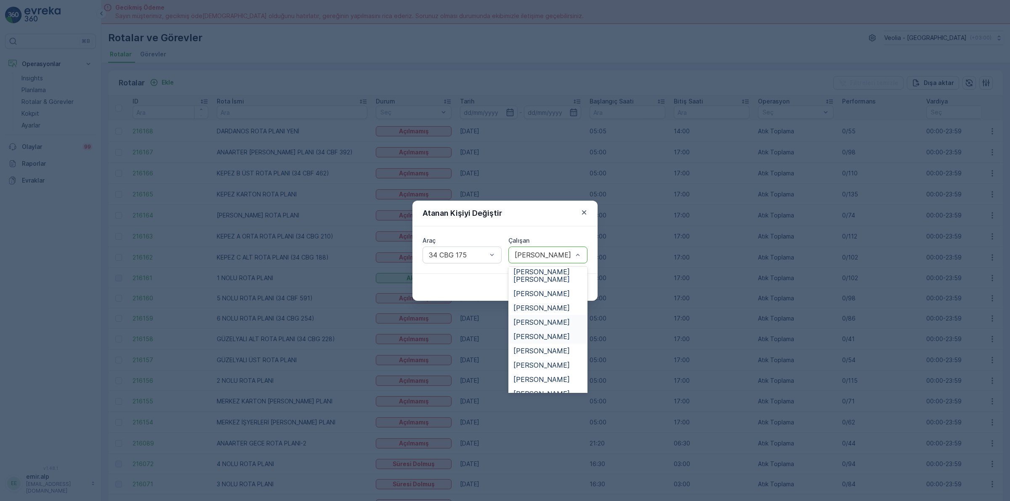
click at [548, 333] on span "[PERSON_NAME]" at bounding box center [541, 337] width 56 height 8
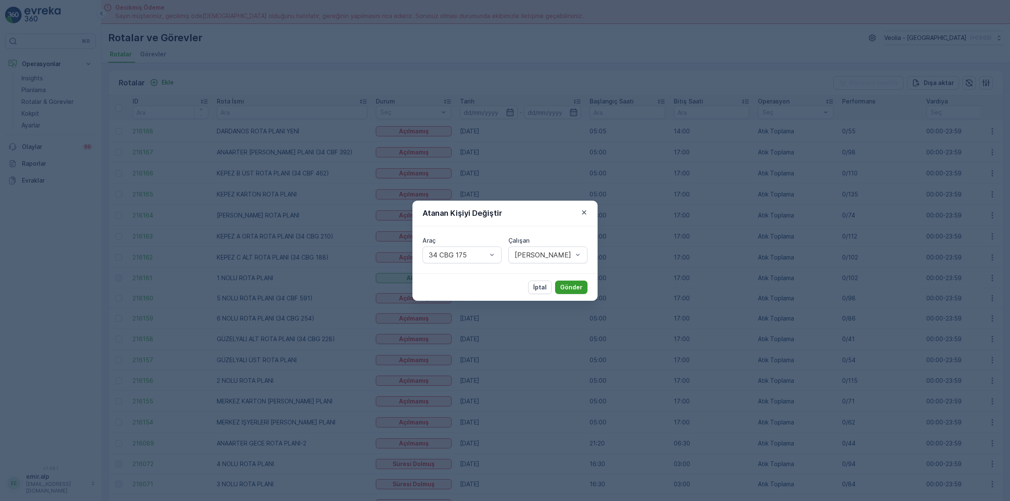
click at [569, 285] on p "Gönder" at bounding box center [571, 287] width 22 height 8
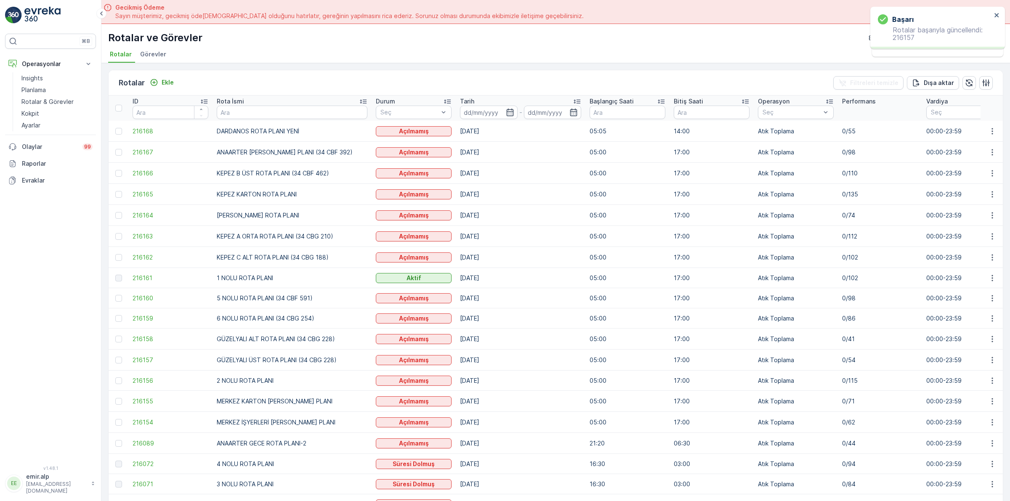
click at [992, 386] on td at bounding box center [991, 381] width 23 height 20
click at [985, 382] on button "button" at bounding box center [991, 381] width 15 height 10
click at [993, 427] on span "Atanan Kişiyi Değiştir" at bounding box center [968, 429] width 59 height 8
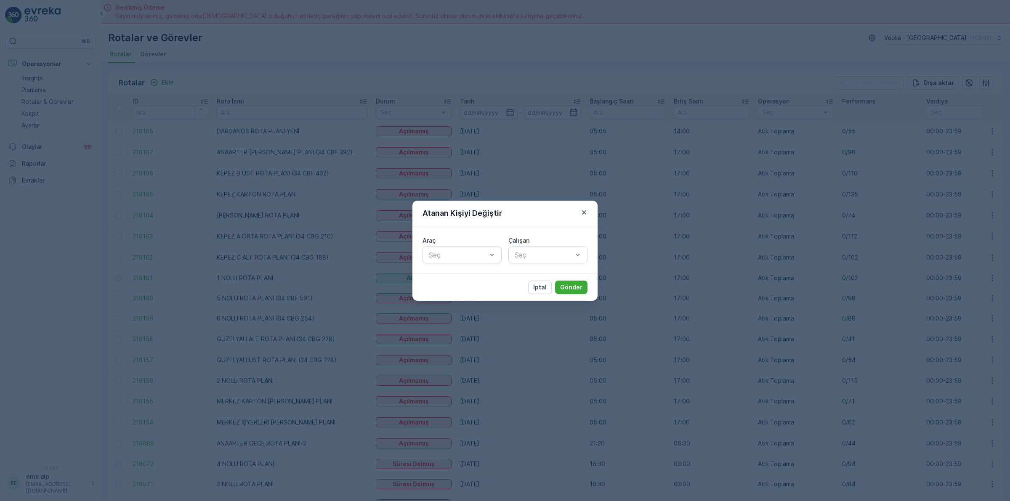
click at [435, 262] on div "Seç" at bounding box center [461, 255] width 79 height 17
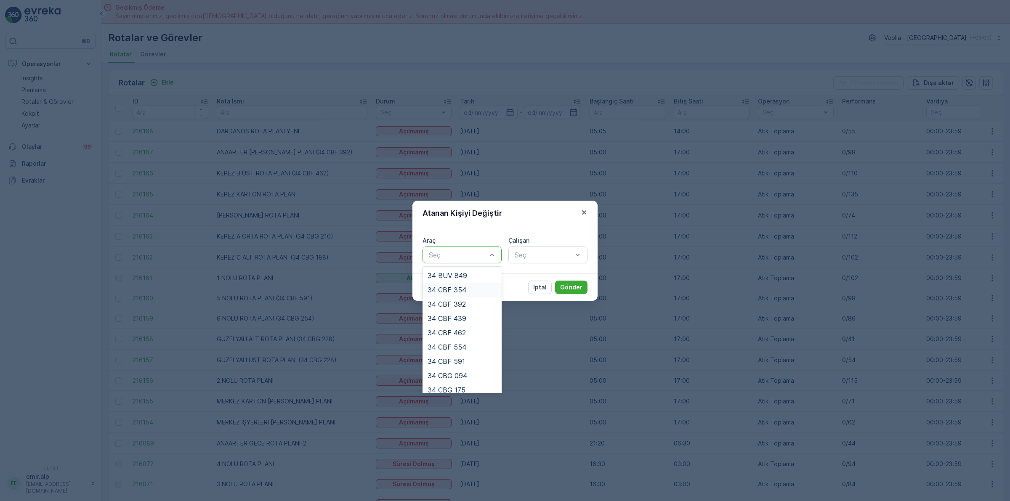
click at [456, 288] on span "34 CBF 354" at bounding box center [446, 290] width 39 height 8
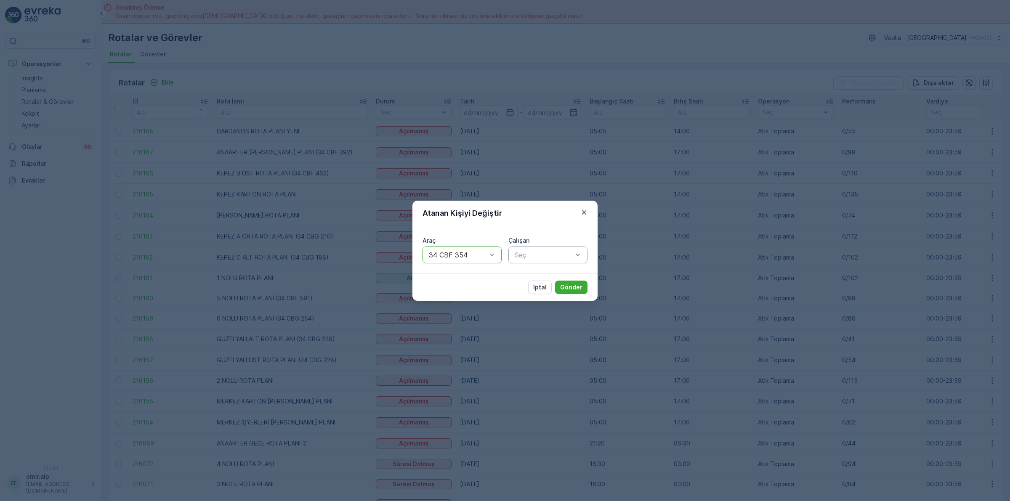
click at [544, 255] on div at bounding box center [544, 255] width 60 height 8
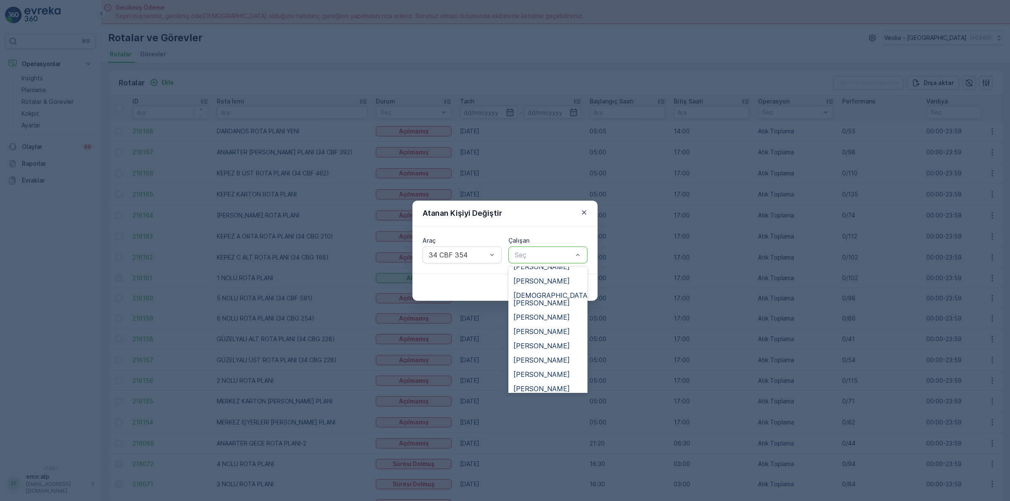
scroll to position [421, 0]
click at [533, 365] on div "[PERSON_NAME]" at bounding box center [547, 372] width 79 height 14
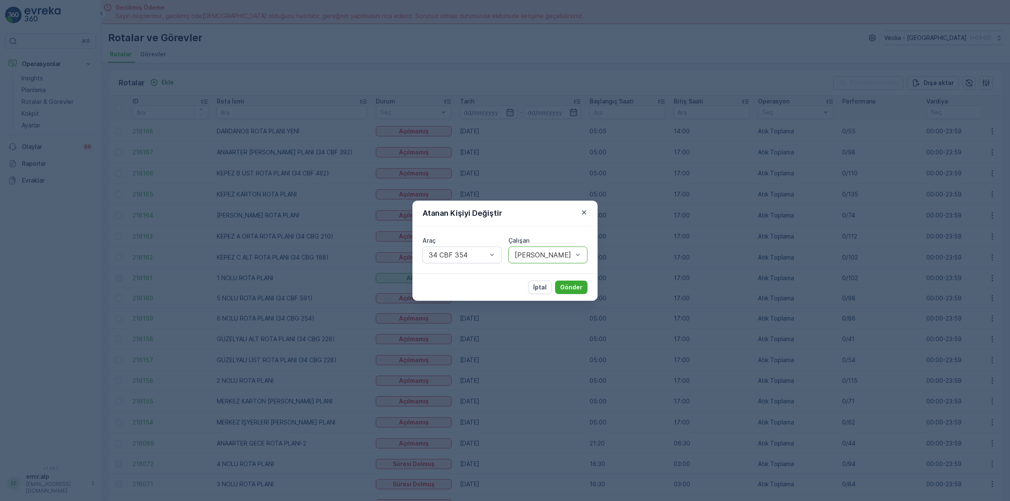
click at [562, 242] on div "Çalışan" at bounding box center [547, 240] width 79 height 8
click at [569, 254] on div at bounding box center [544, 255] width 60 height 8
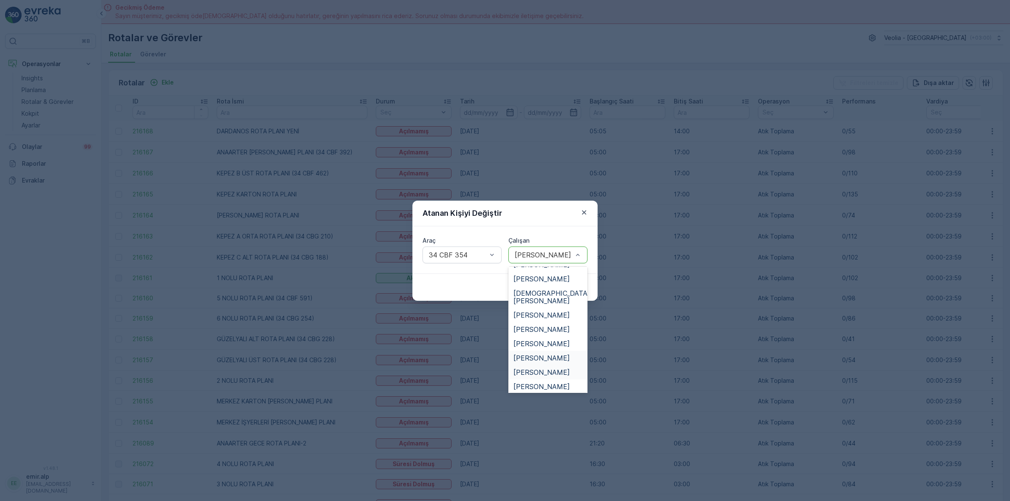
click at [542, 351] on div "[PERSON_NAME]" at bounding box center [547, 358] width 79 height 14
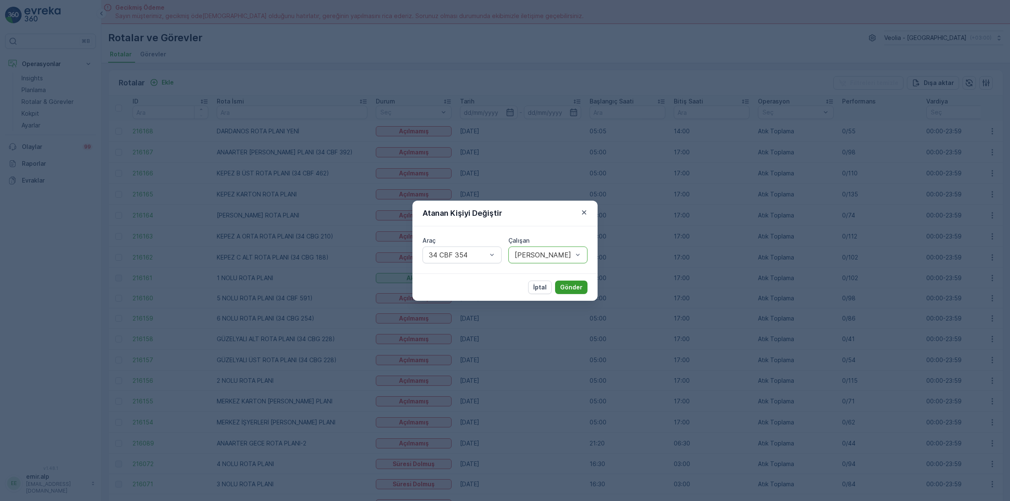
click at [557, 287] on button "Gönder" at bounding box center [571, 287] width 32 height 13
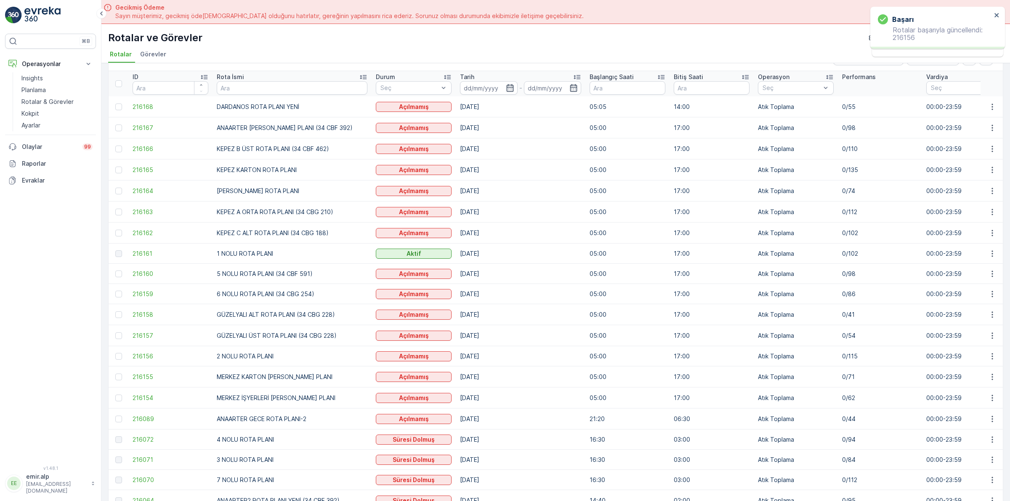
scroll to position [53, 0]
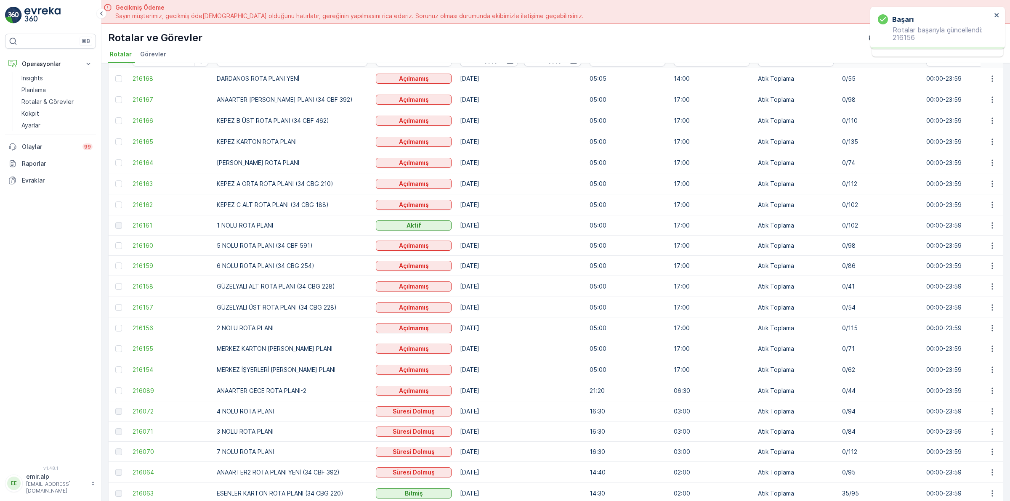
click at [981, 352] on td at bounding box center [991, 348] width 23 height 21
click at [989, 354] on button "button" at bounding box center [991, 349] width 15 height 10
click at [984, 398] on span "Atanan Kişiyi Değiştir" at bounding box center [968, 397] width 59 height 8
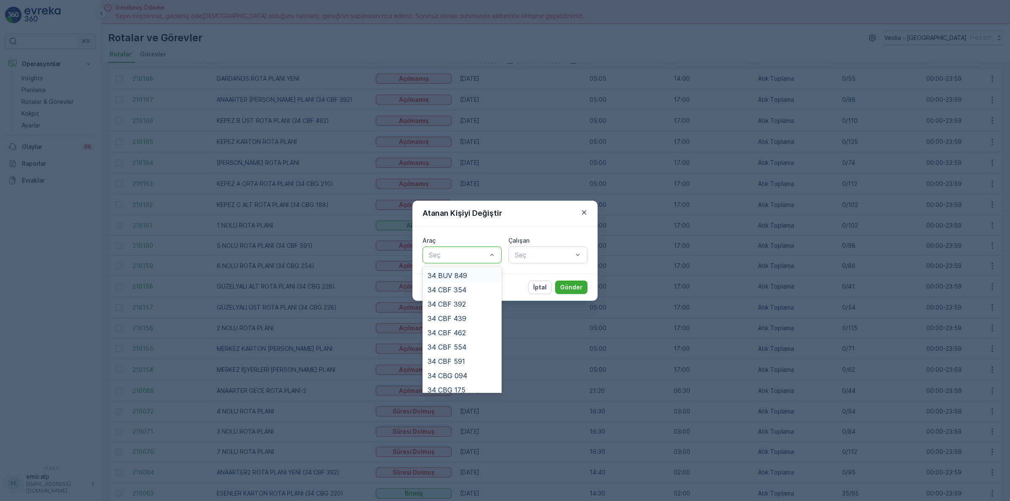
click at [473, 253] on div at bounding box center [458, 255] width 60 height 8
click at [461, 336] on div "34 NGP 316" at bounding box center [461, 341] width 79 height 14
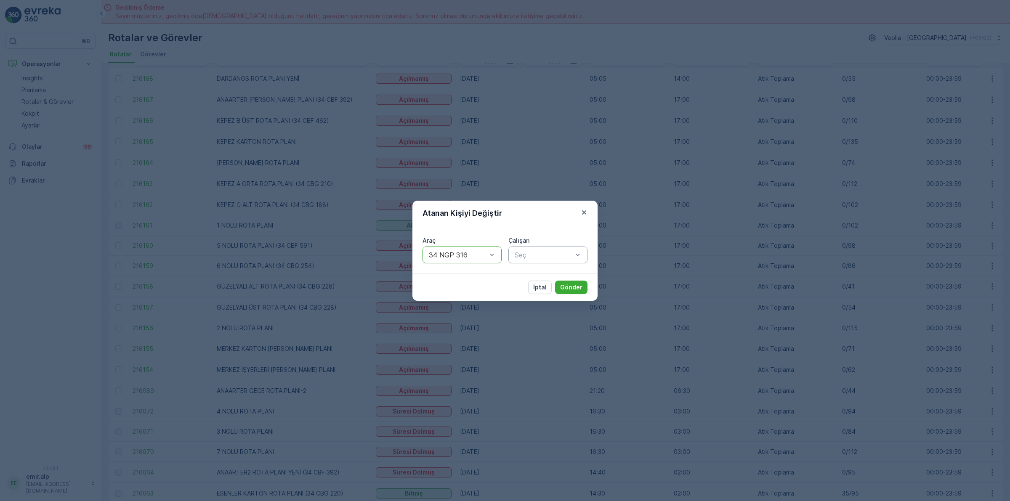
click at [525, 253] on div at bounding box center [544, 255] width 60 height 8
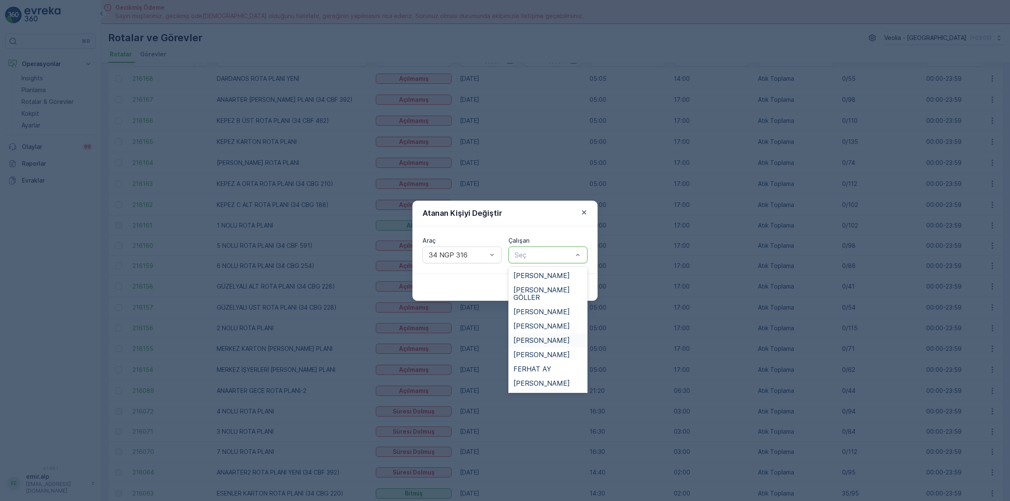
scroll to position [53, 0]
click at [535, 298] on span "[PERSON_NAME]" at bounding box center [541, 302] width 56 height 8
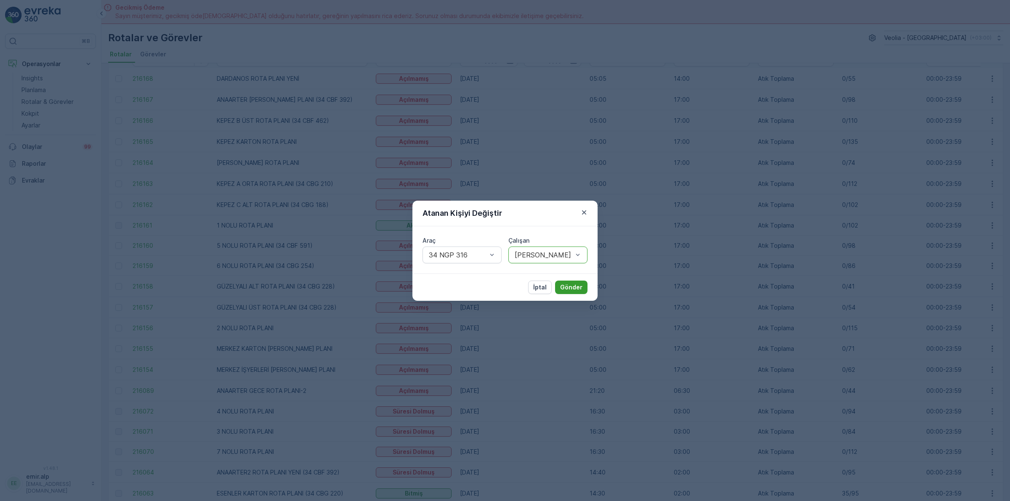
click at [571, 287] on p "Gönder" at bounding box center [571, 287] width 22 height 8
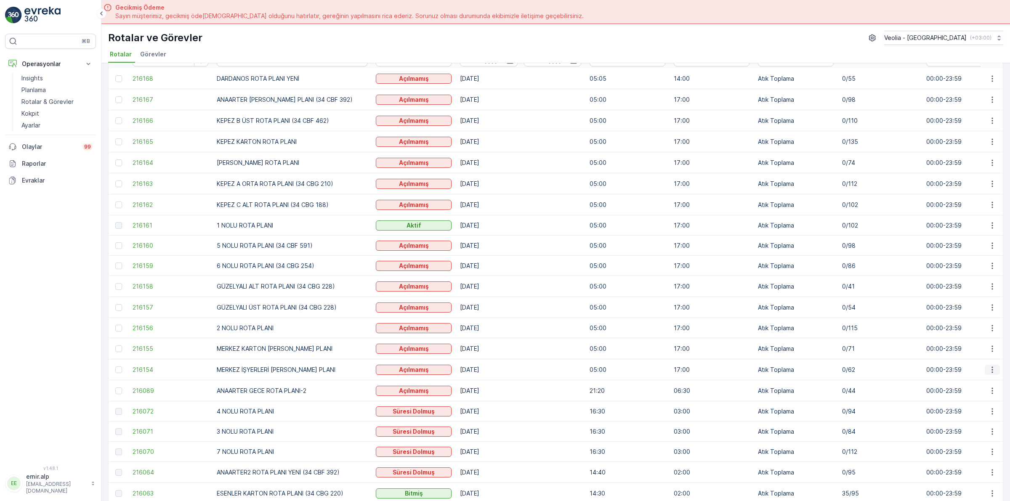
click at [984, 369] on button "button" at bounding box center [991, 370] width 15 height 10
click at [957, 419] on span "Atanan Kişiyi Değiştir" at bounding box center [968, 418] width 59 height 8
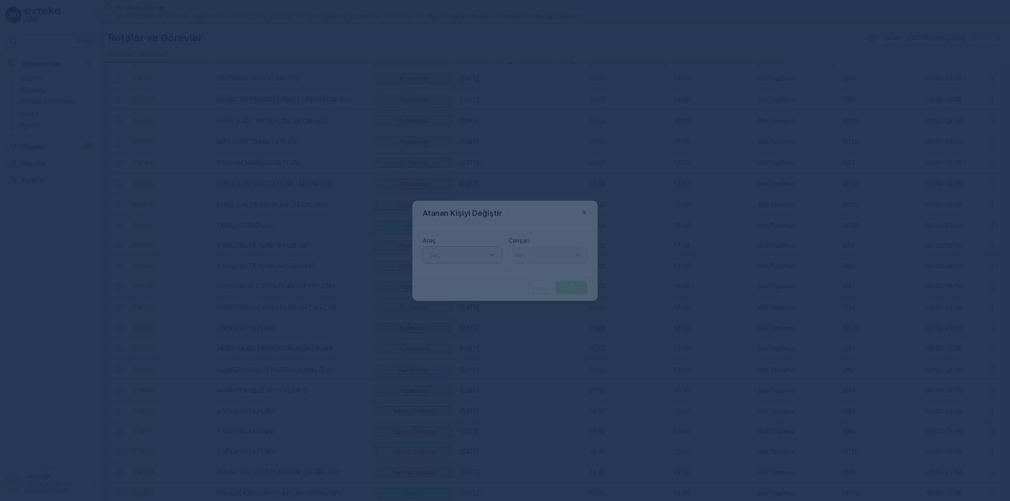
click at [426, 262] on div "Seç" at bounding box center [461, 255] width 79 height 17
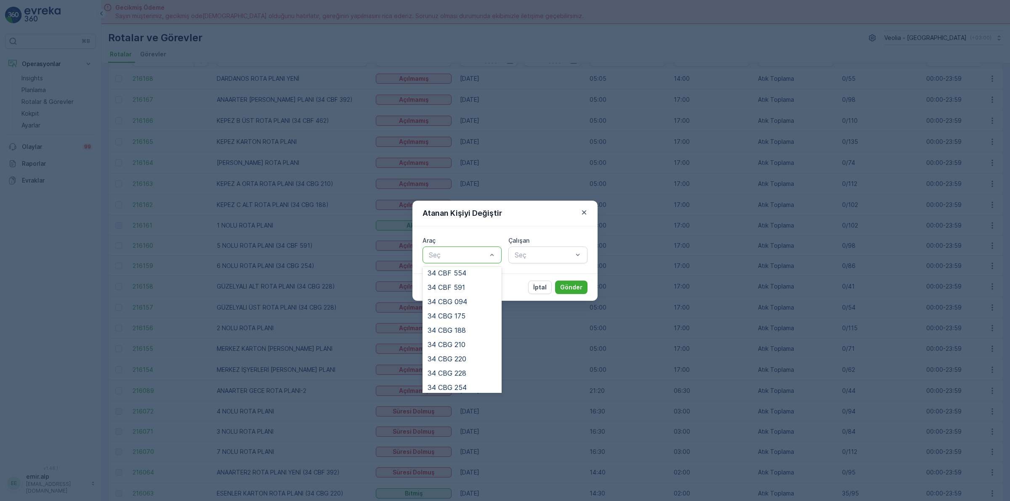
scroll to position [191, 0]
click at [476, 326] on div "34 NGP 242" at bounding box center [461, 327] width 69 height 8
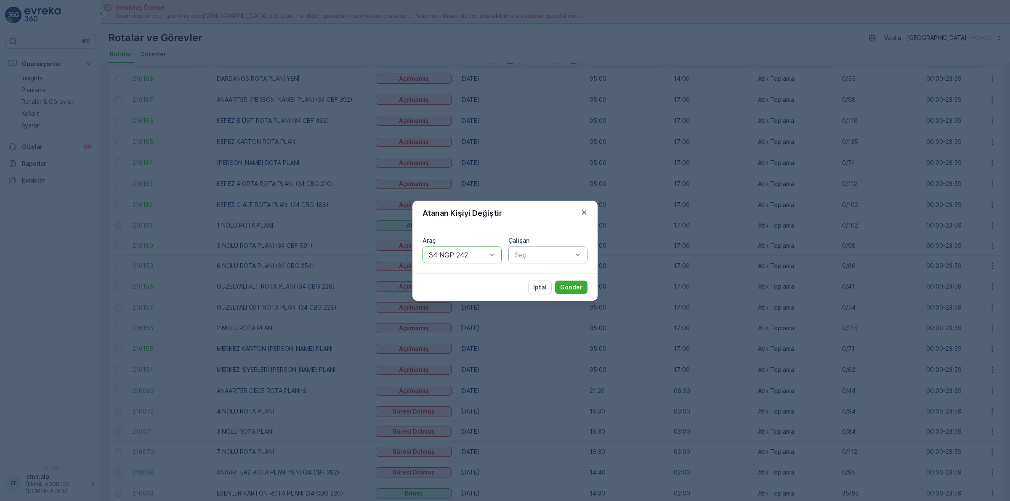
click at [559, 247] on div "Seç" at bounding box center [547, 255] width 79 height 17
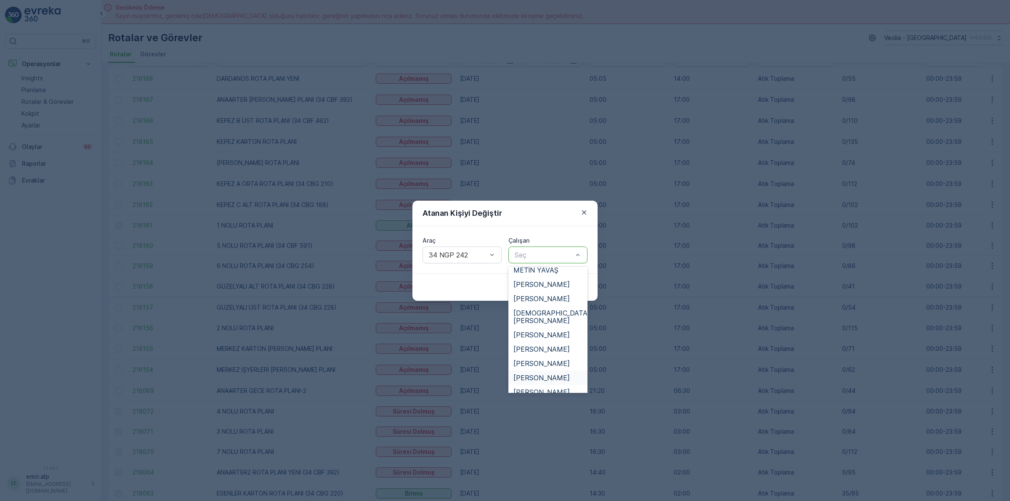
scroll to position [421, 0]
click at [548, 368] on span "[PERSON_NAME]" at bounding box center [541, 372] width 56 height 8
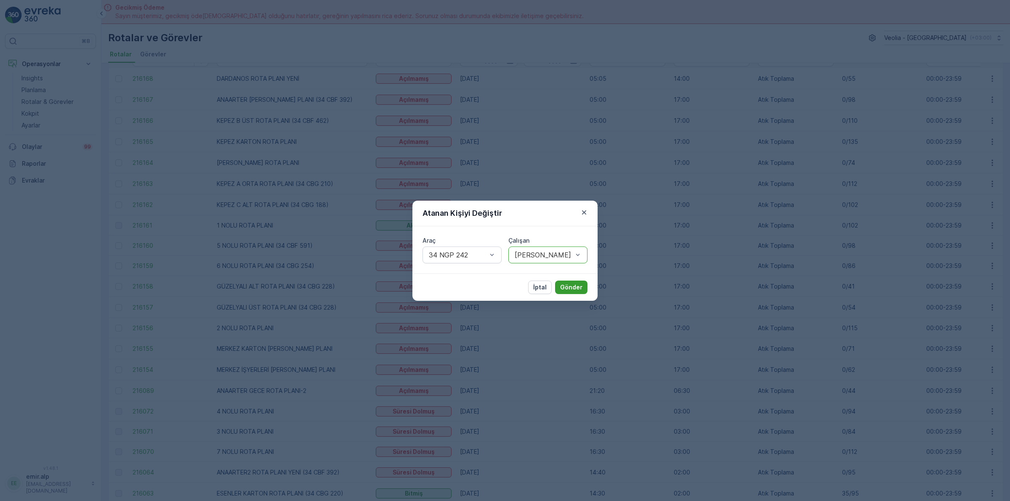
click at [569, 289] on p "Gönder" at bounding box center [571, 287] width 22 height 8
